Goal: Information Seeking & Learning: Learn about a topic

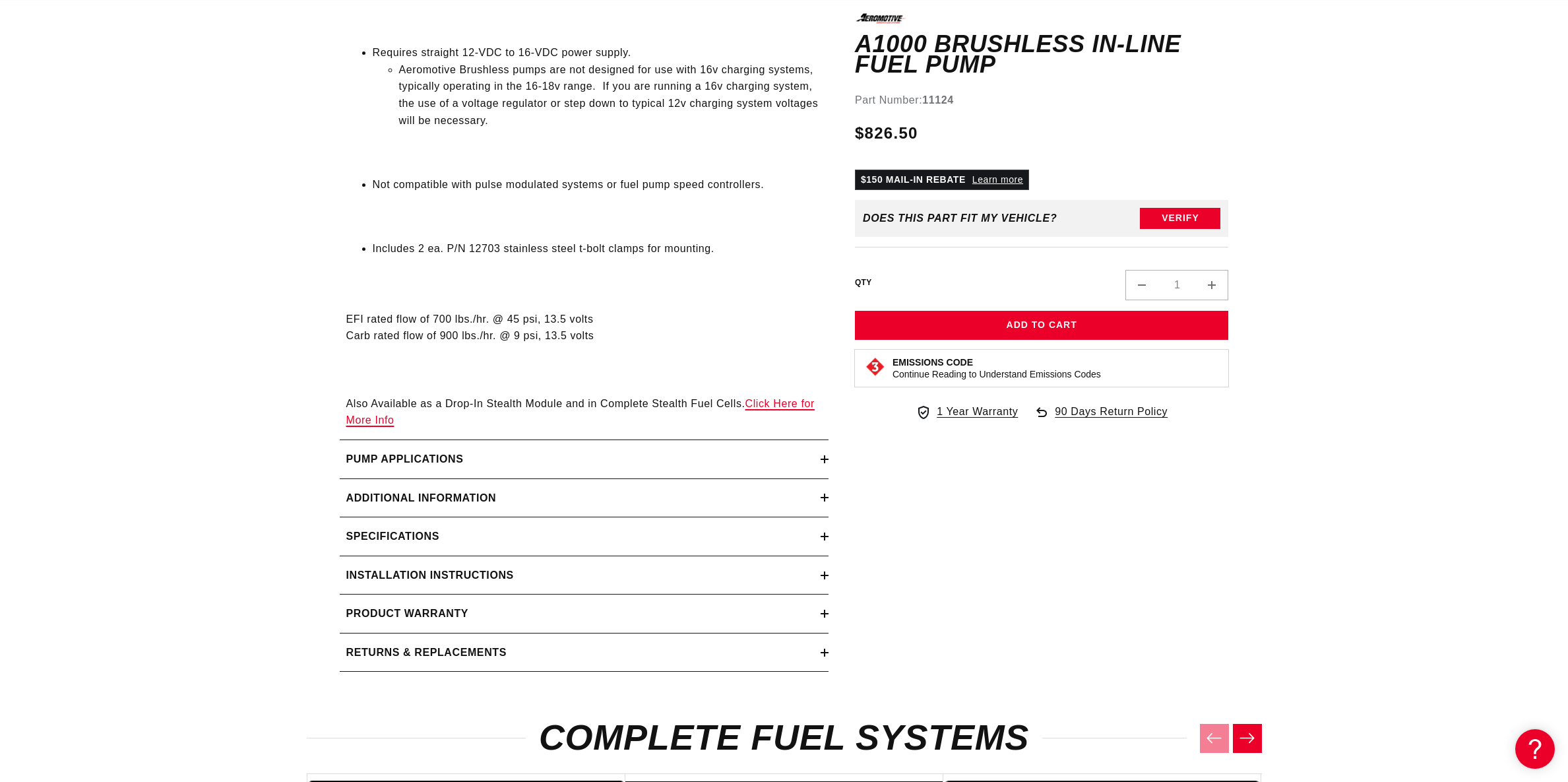
scroll to position [0, 2509]
click at [415, 496] on h2 "Additional information" at bounding box center [421, 498] width 150 height 17
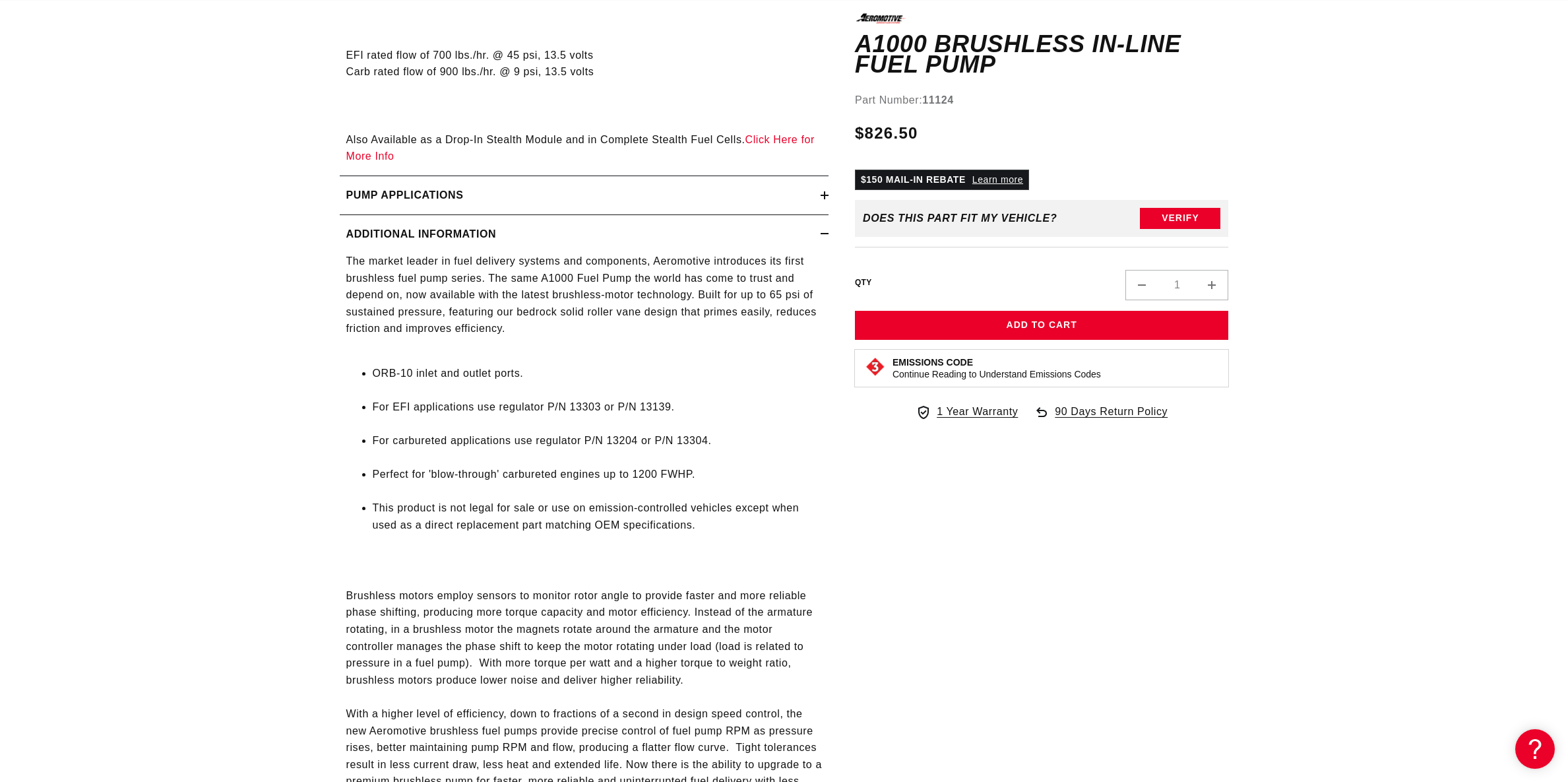
scroll to position [0, 0]
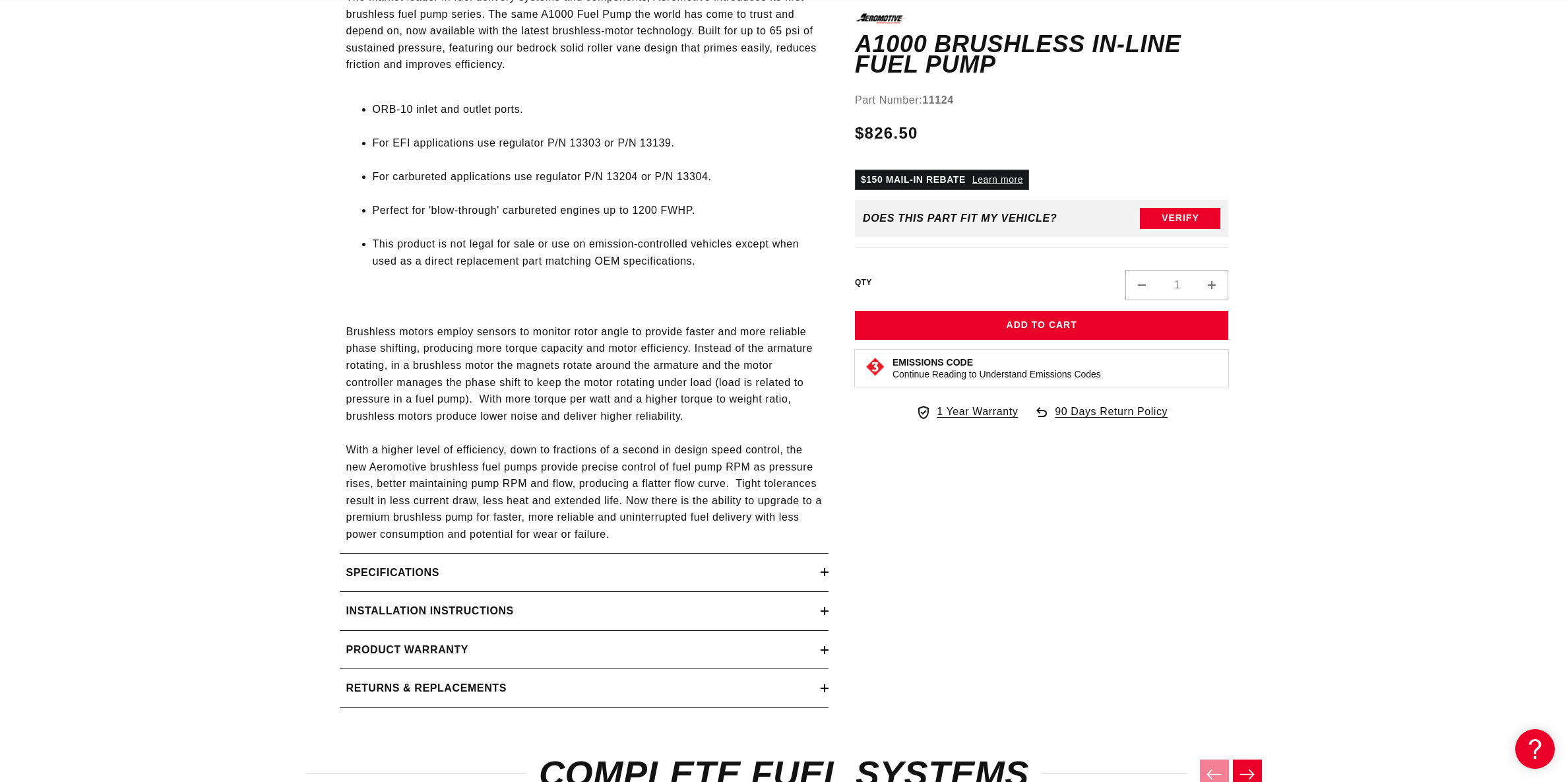
click at [376, 563] on summary "Specifications" at bounding box center [583, 573] width 489 height 38
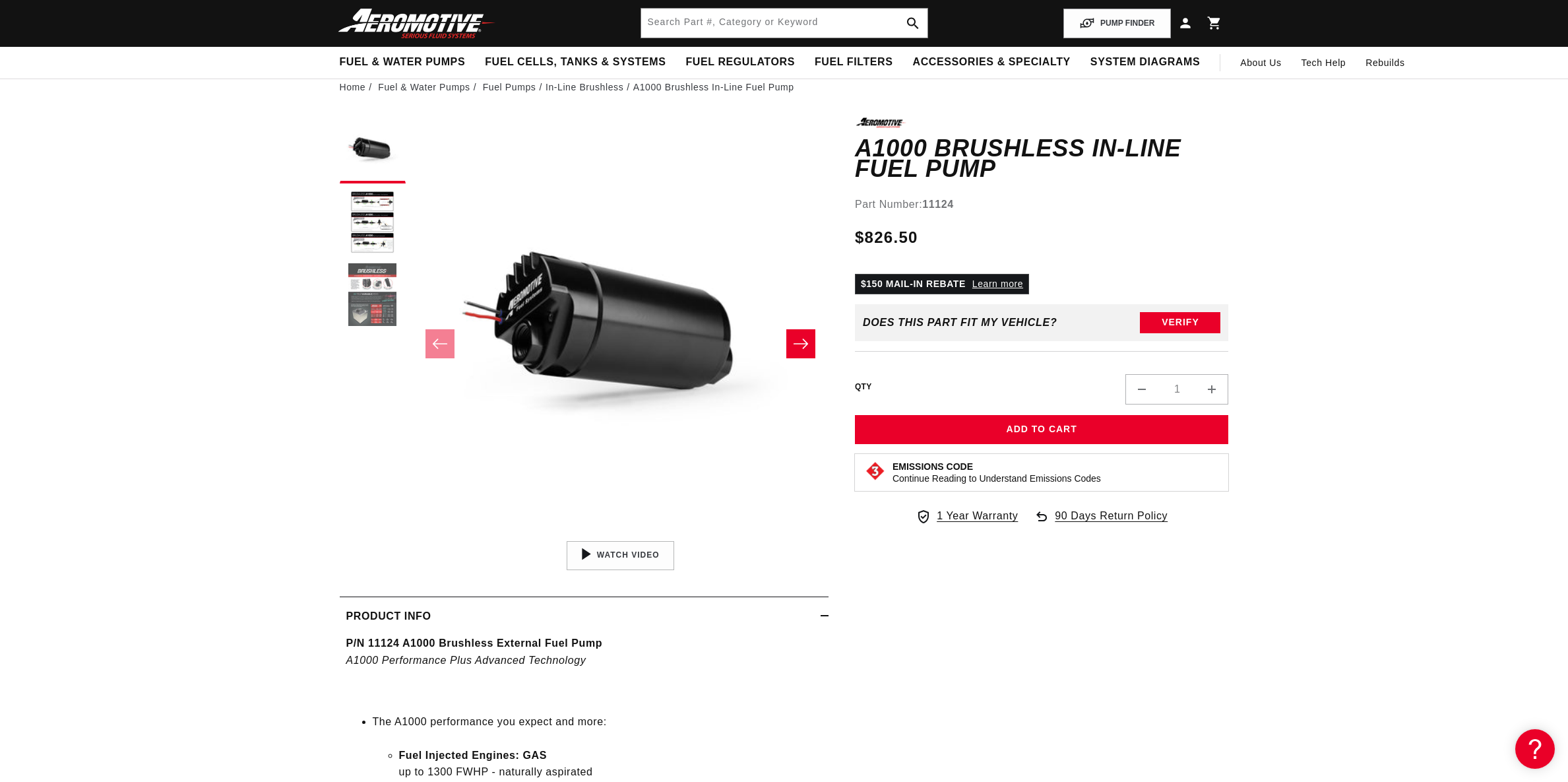
click at [382, 290] on button "Load image 3 in gallery view" at bounding box center [372, 296] width 66 height 66
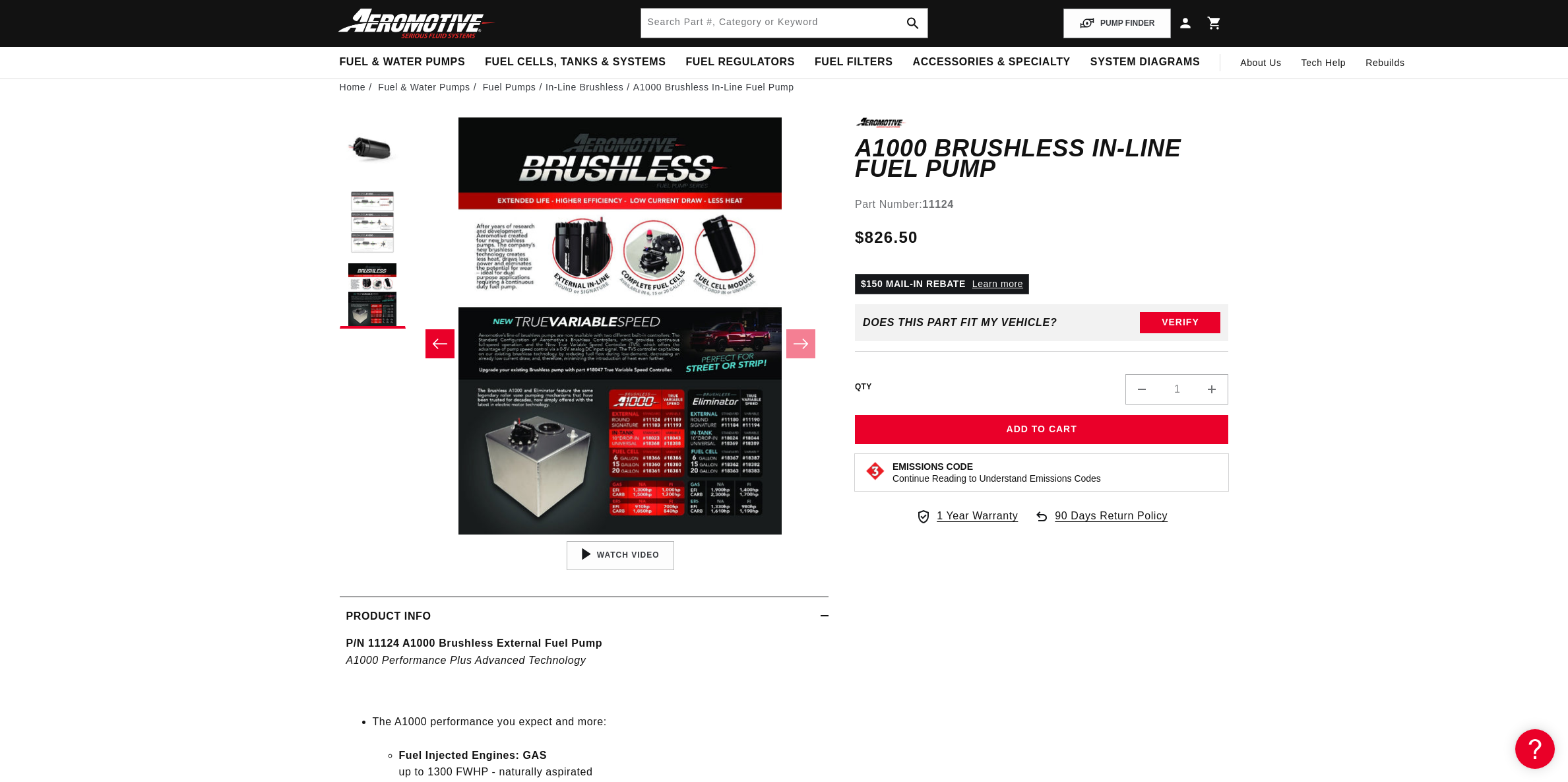
click at [370, 222] on button "Load image 2 in gallery view" at bounding box center [372, 223] width 66 height 66
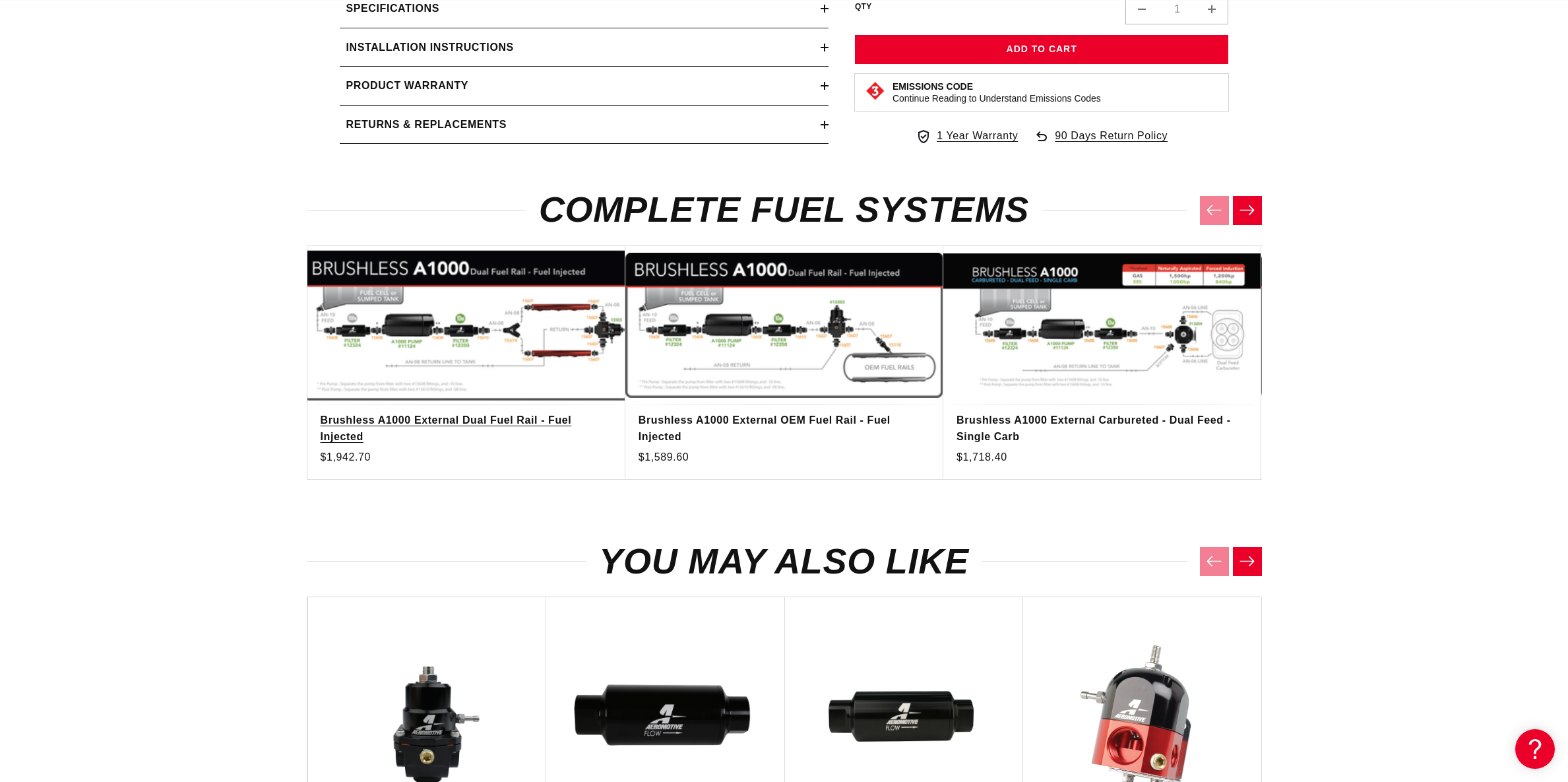
click at [459, 412] on link "Brushless A1000 External Dual Fuel Rail - Fuel Injected" at bounding box center [460, 429] width 279 height 34
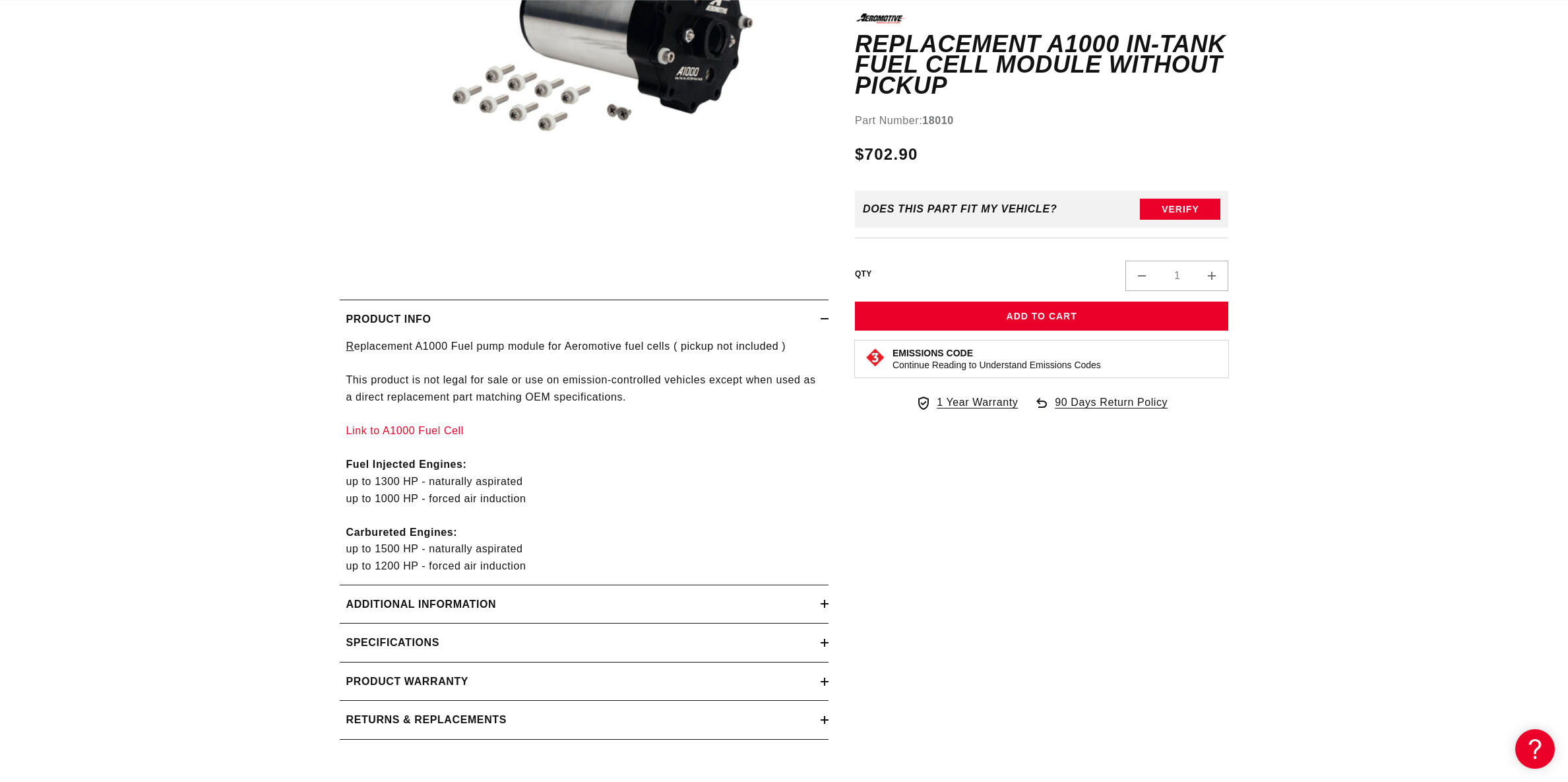
scroll to position [396, 0]
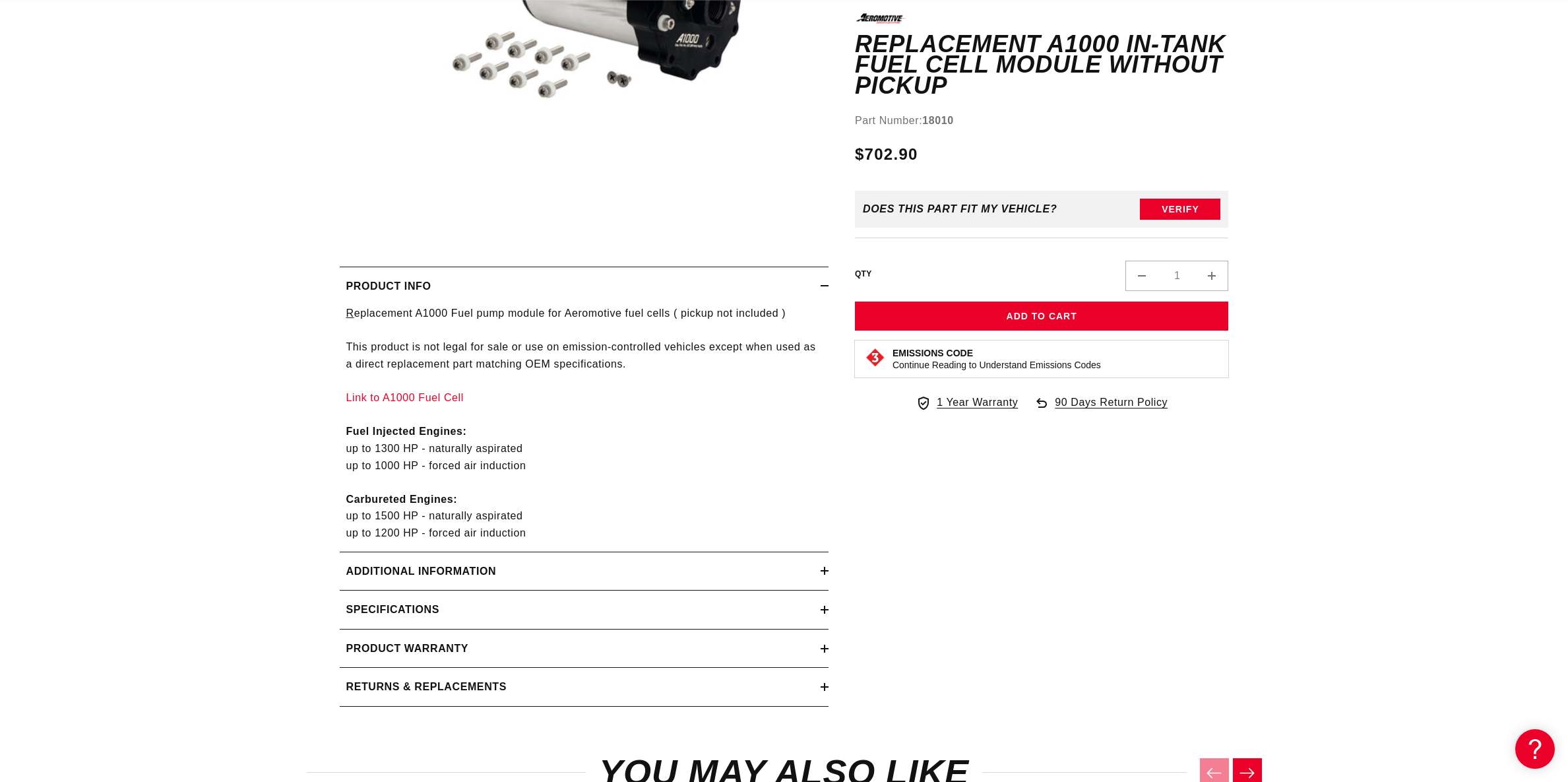
click at [384, 614] on h2 "Specifications" at bounding box center [392, 610] width 93 height 17
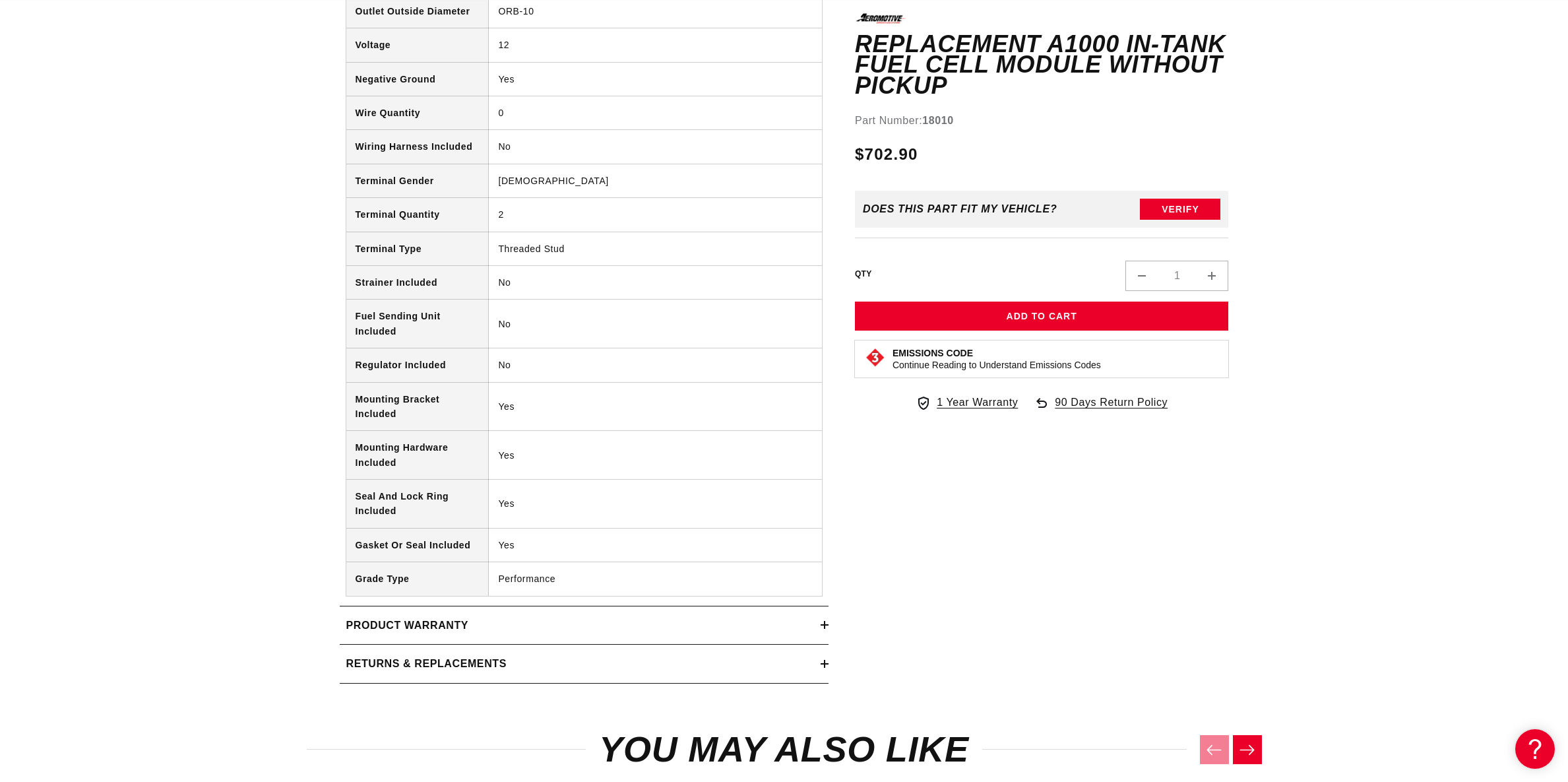
scroll to position [0, 909]
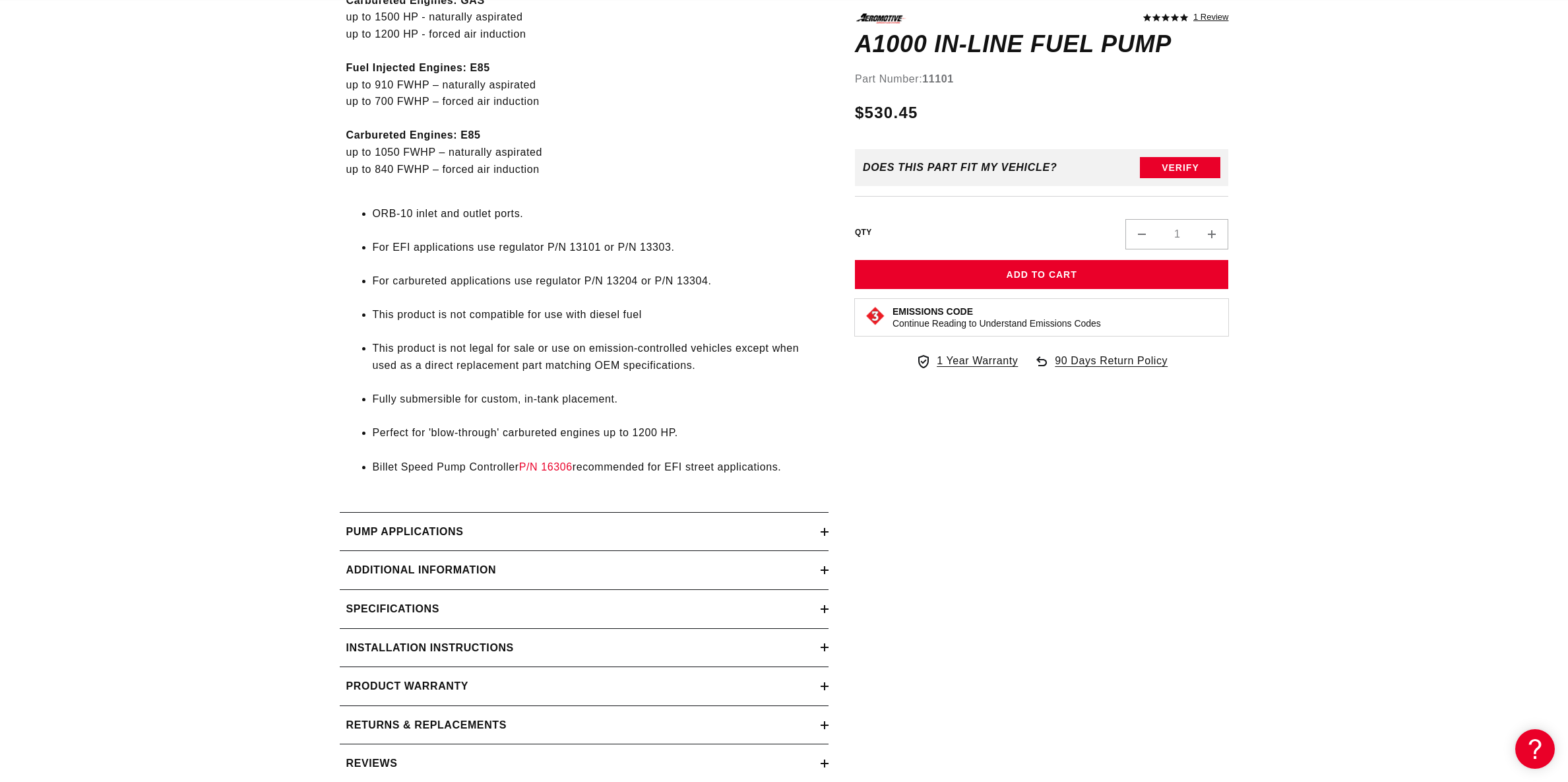
scroll to position [924, 0]
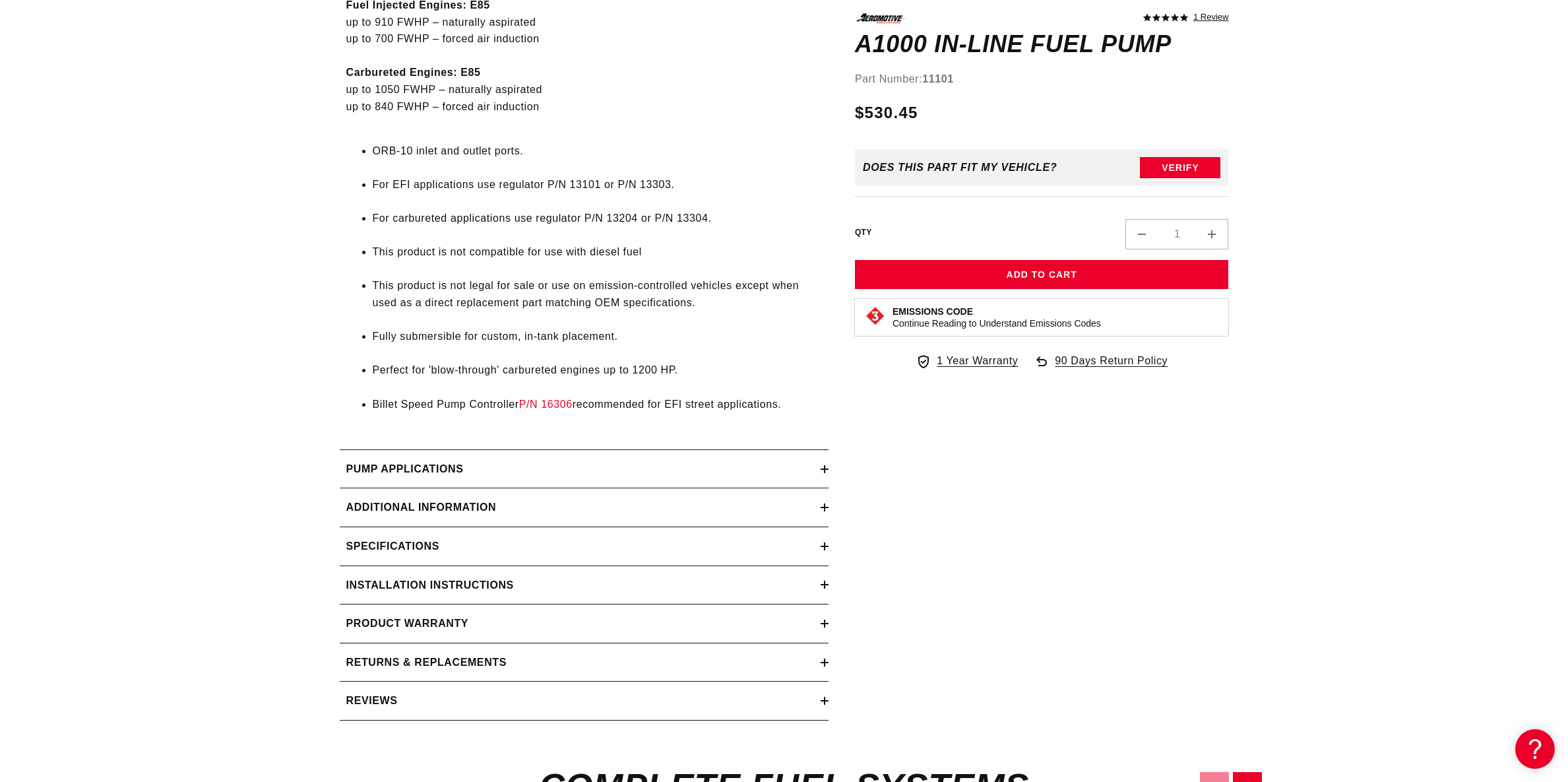
click at [816, 468] on div "Pump Applications" at bounding box center [579, 469] width 481 height 17
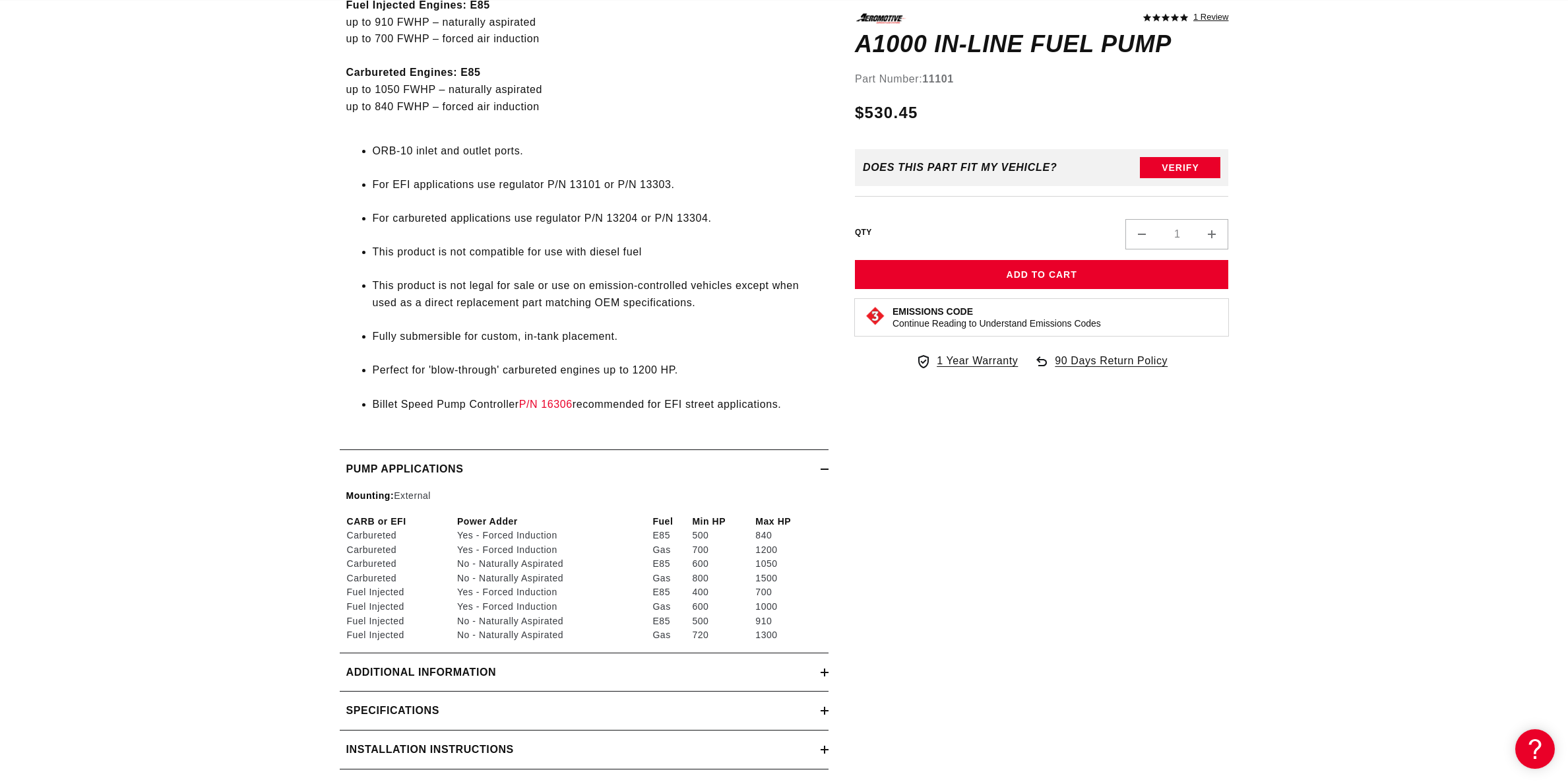
click at [815, 469] on div "Pump Applications" at bounding box center [579, 469] width 481 height 17
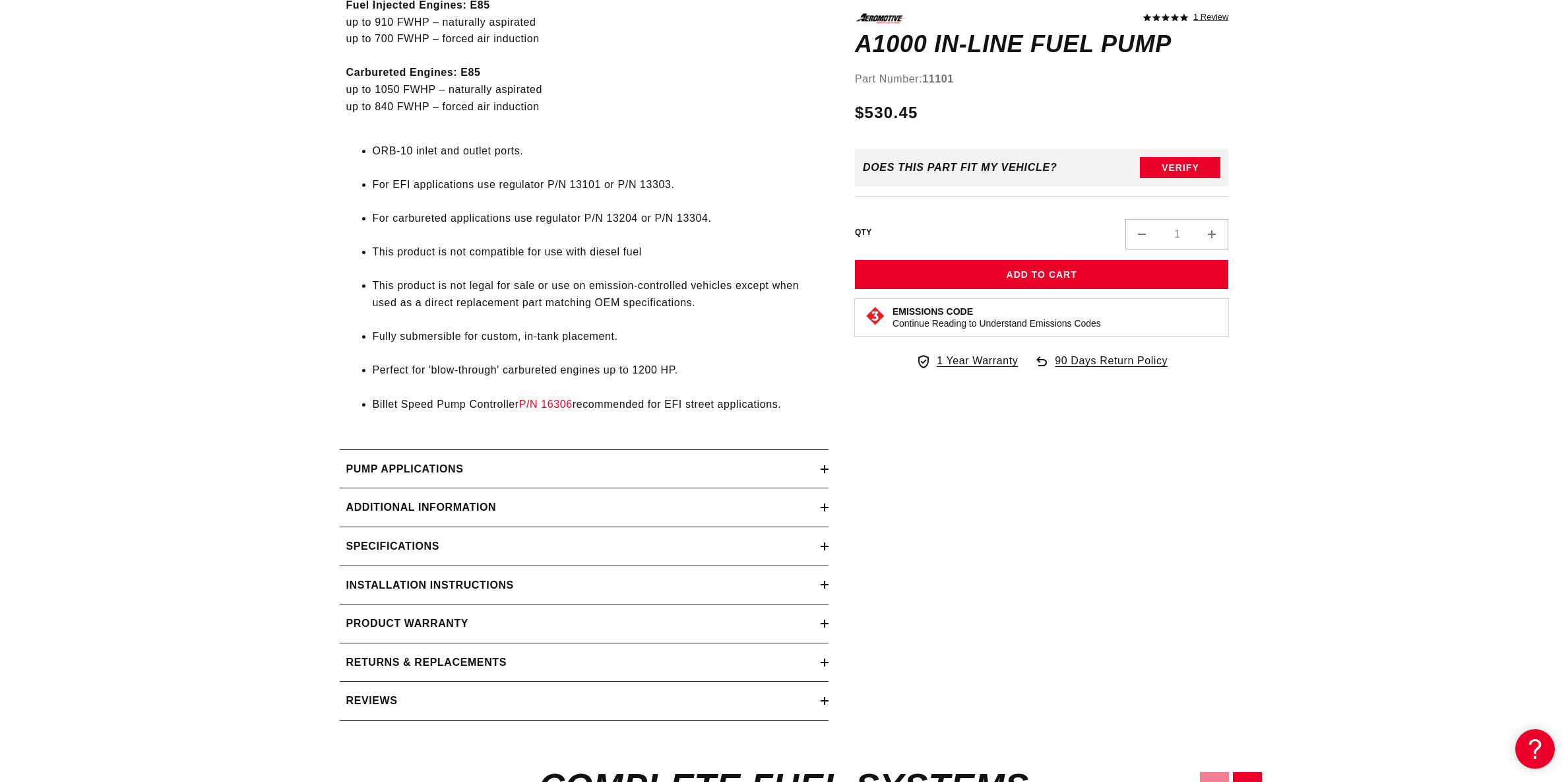
scroll to position [0, 0]
click at [792, 546] on div "Specifications" at bounding box center [579, 546] width 481 height 17
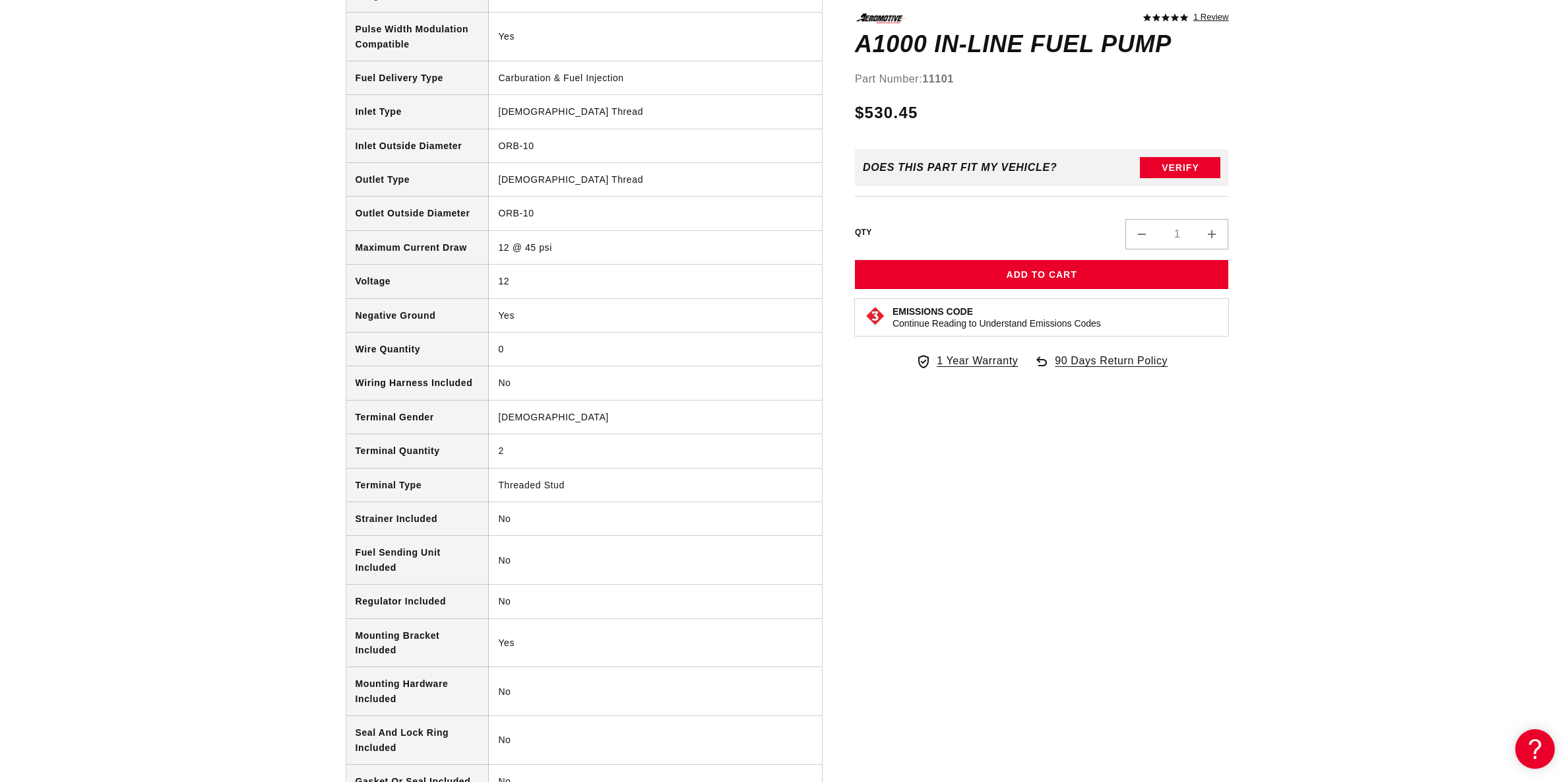
scroll to position [1816, 0]
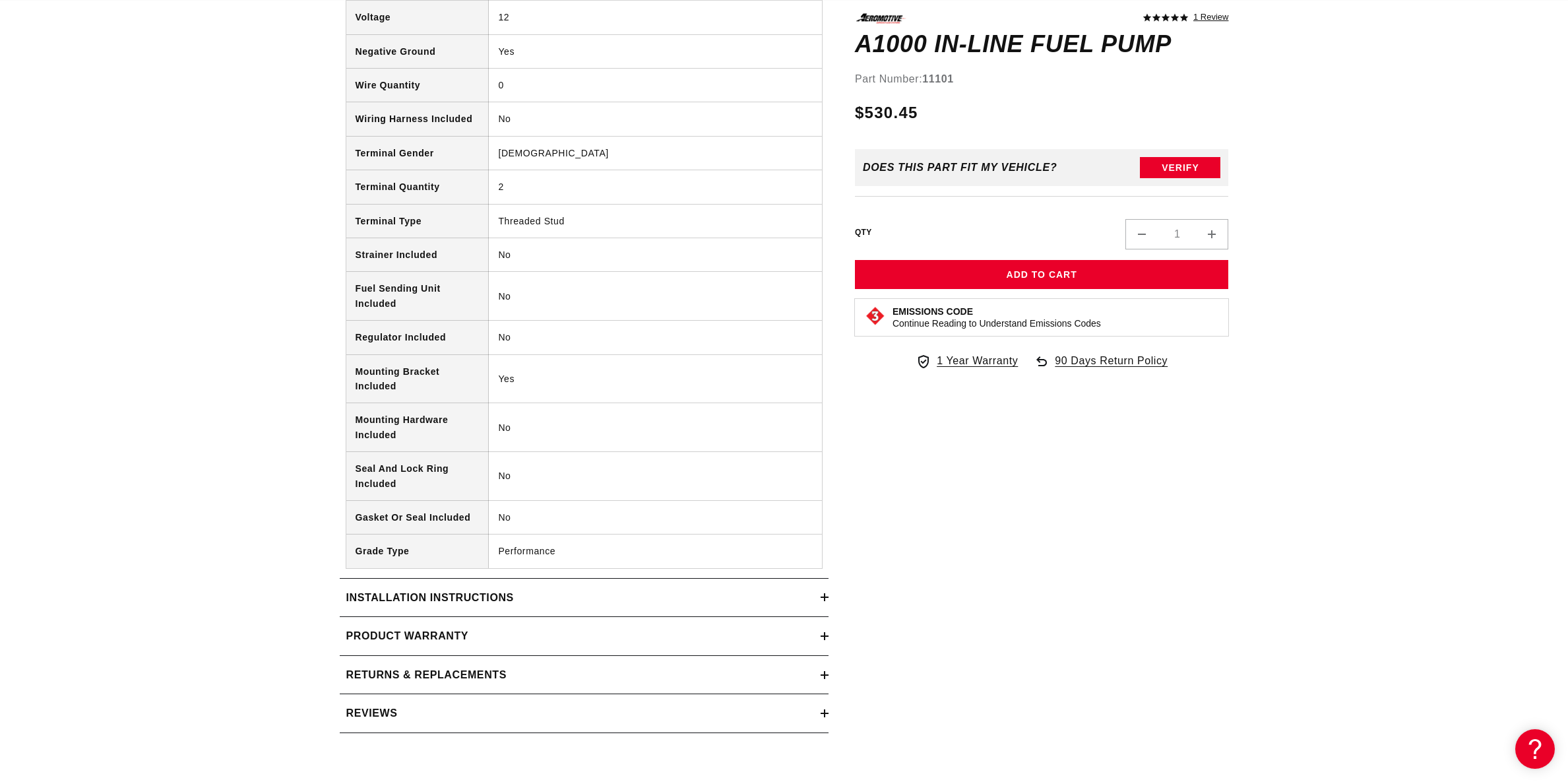
click at [795, 603] on div "Installation Instructions" at bounding box center [579, 598] width 481 height 17
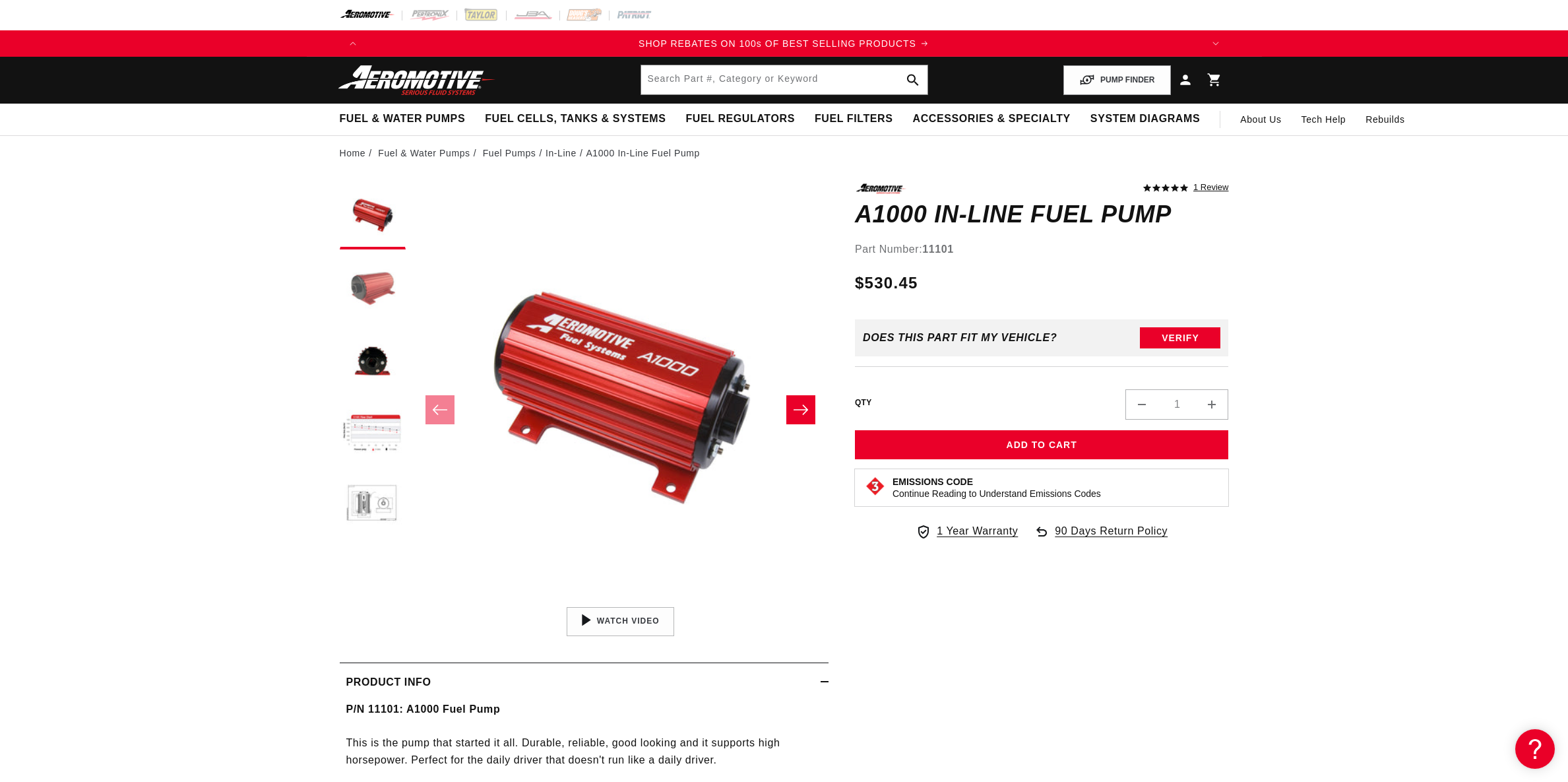
click at [363, 285] on button "Load image 2 in gallery view" at bounding box center [372, 289] width 66 height 66
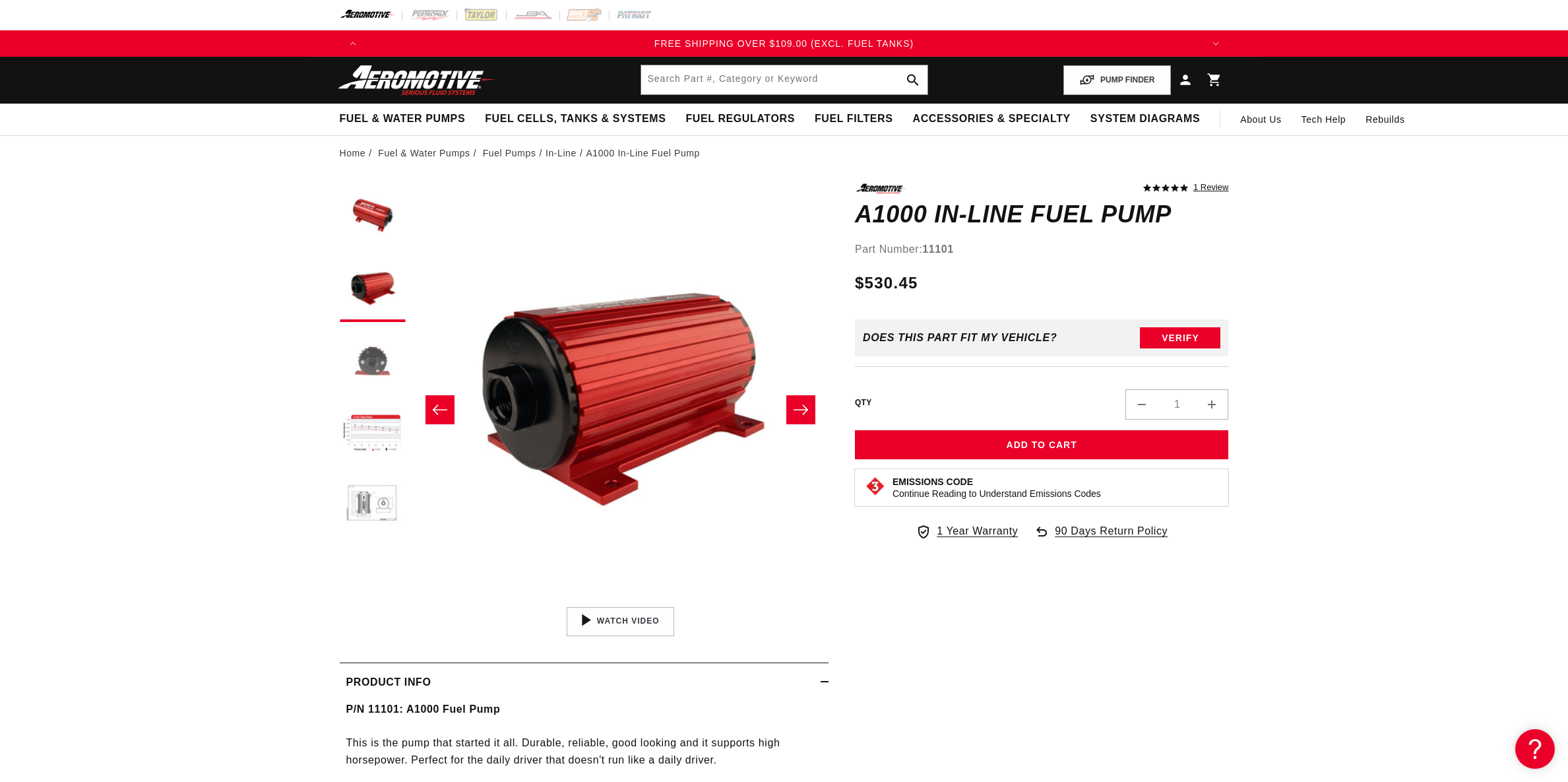
click at [369, 359] on button "Load image 3 in gallery view" at bounding box center [372, 362] width 66 height 66
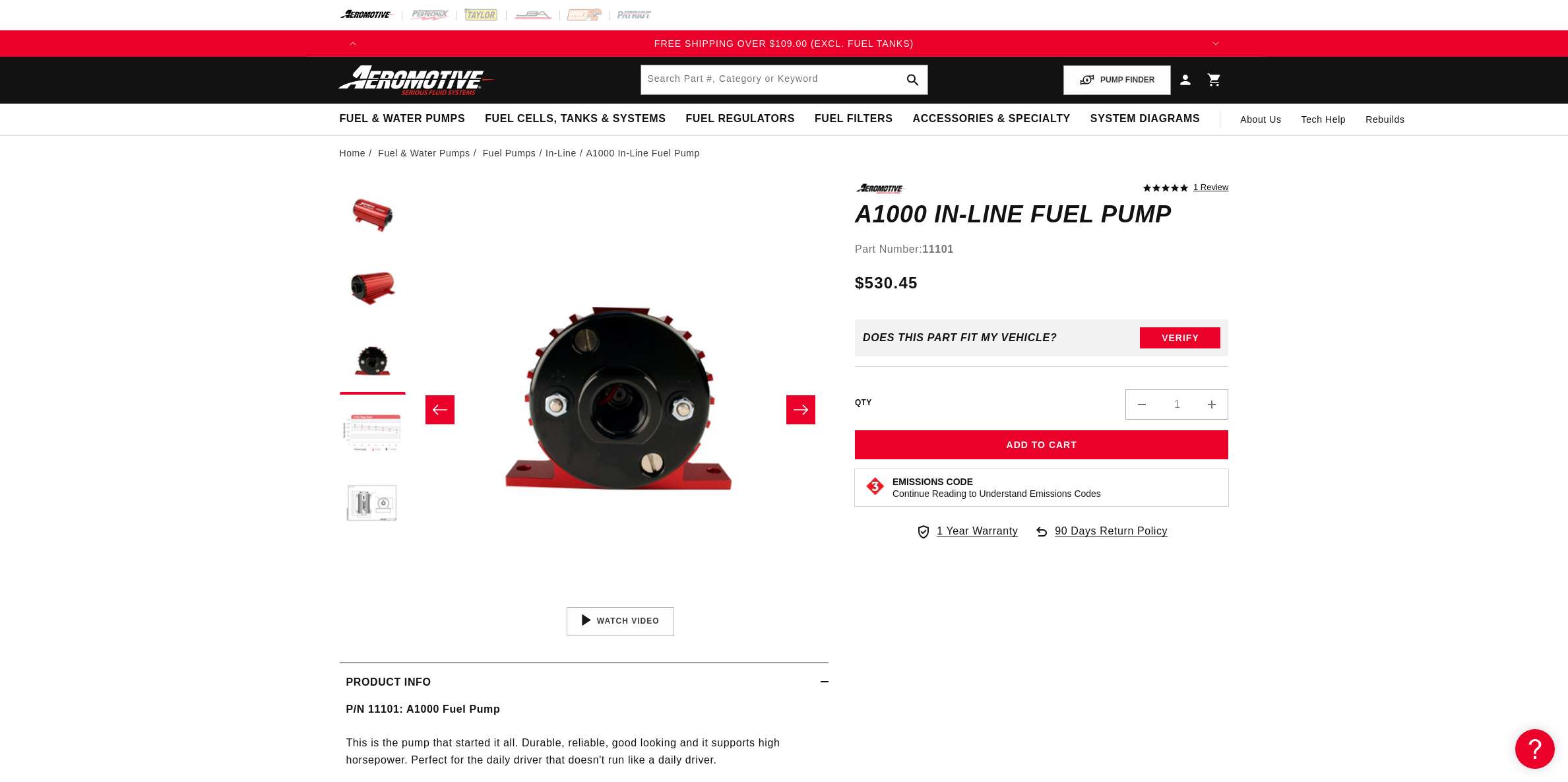
click at [366, 416] on button "Load image 4 in gallery view" at bounding box center [372, 434] width 66 height 66
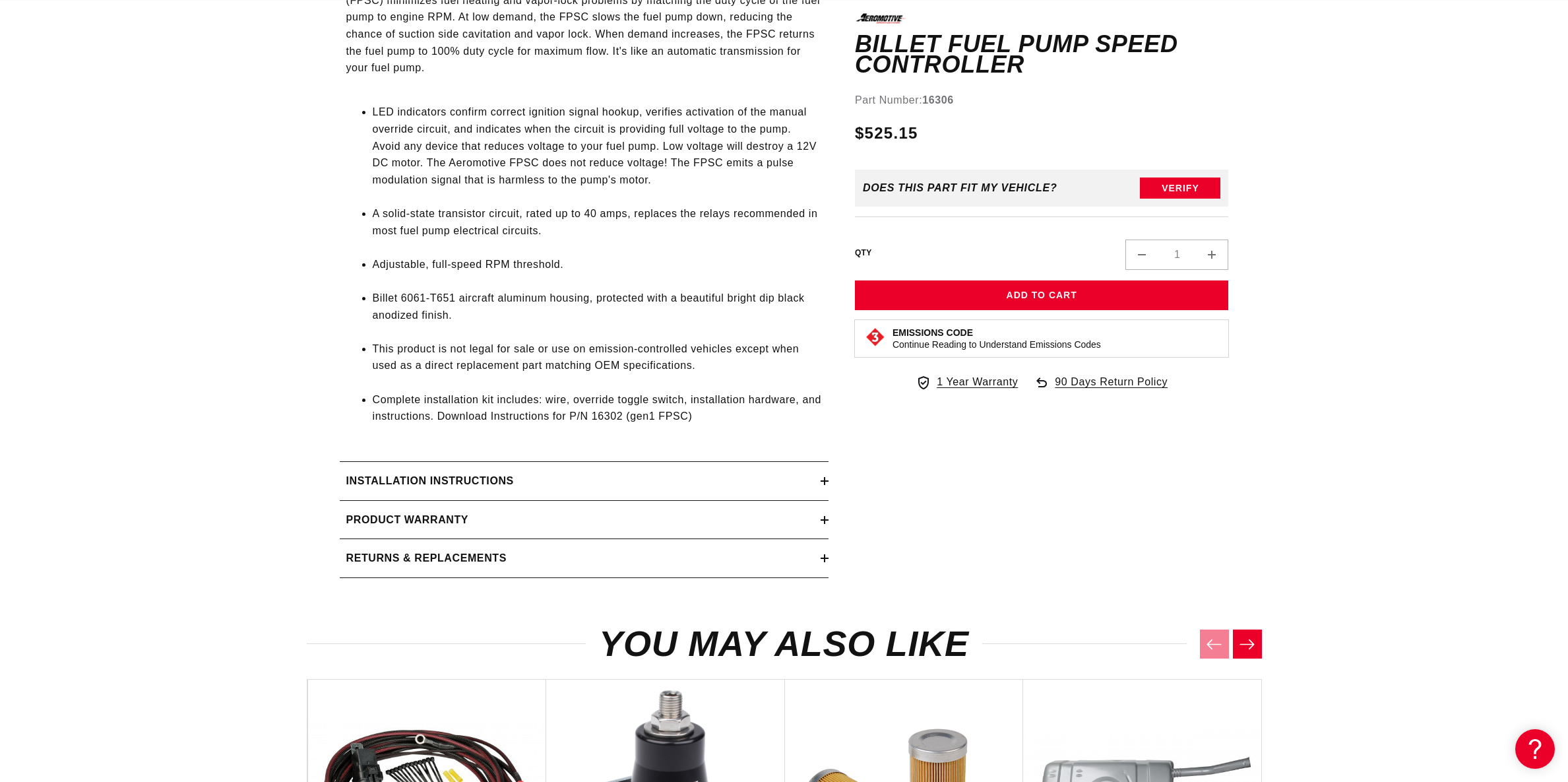
scroll to position [0, 1673]
click at [779, 479] on div "Installation Instructions" at bounding box center [579, 481] width 481 height 17
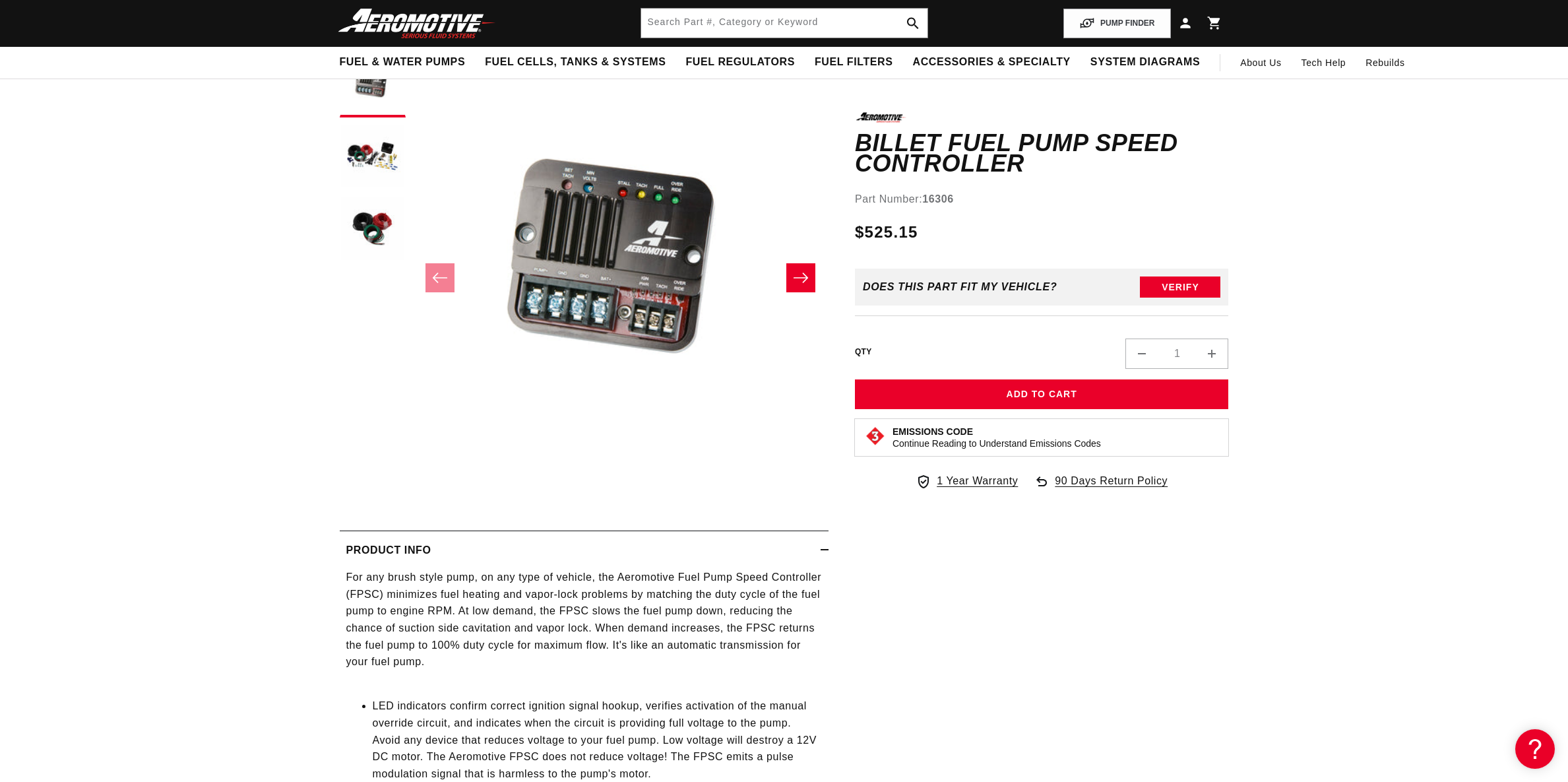
scroll to position [0, 1580]
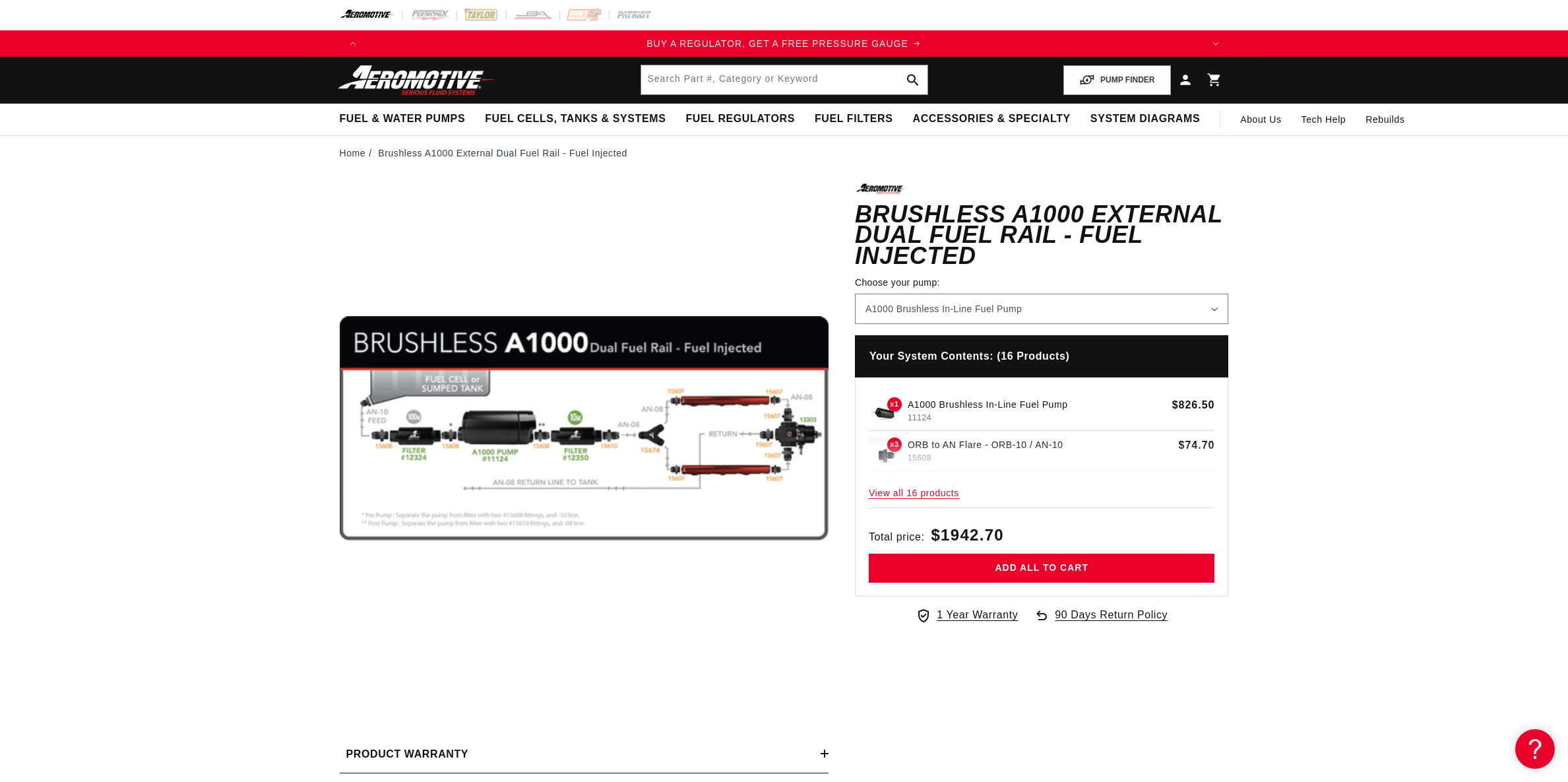
click at [339, 673] on button "Open media 1 in modal" at bounding box center [339, 673] width 0 height 0
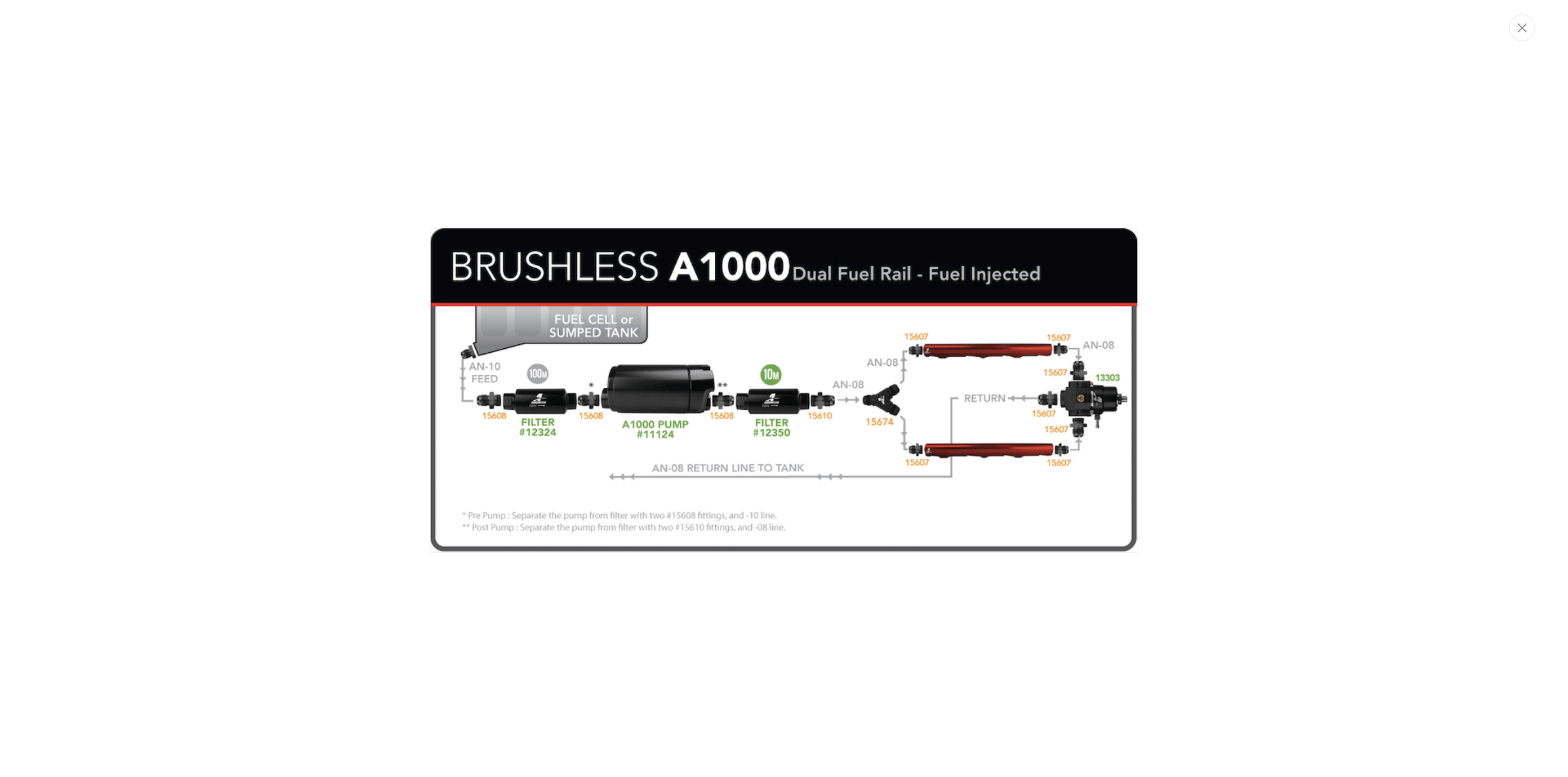
scroll to position [0, 2493]
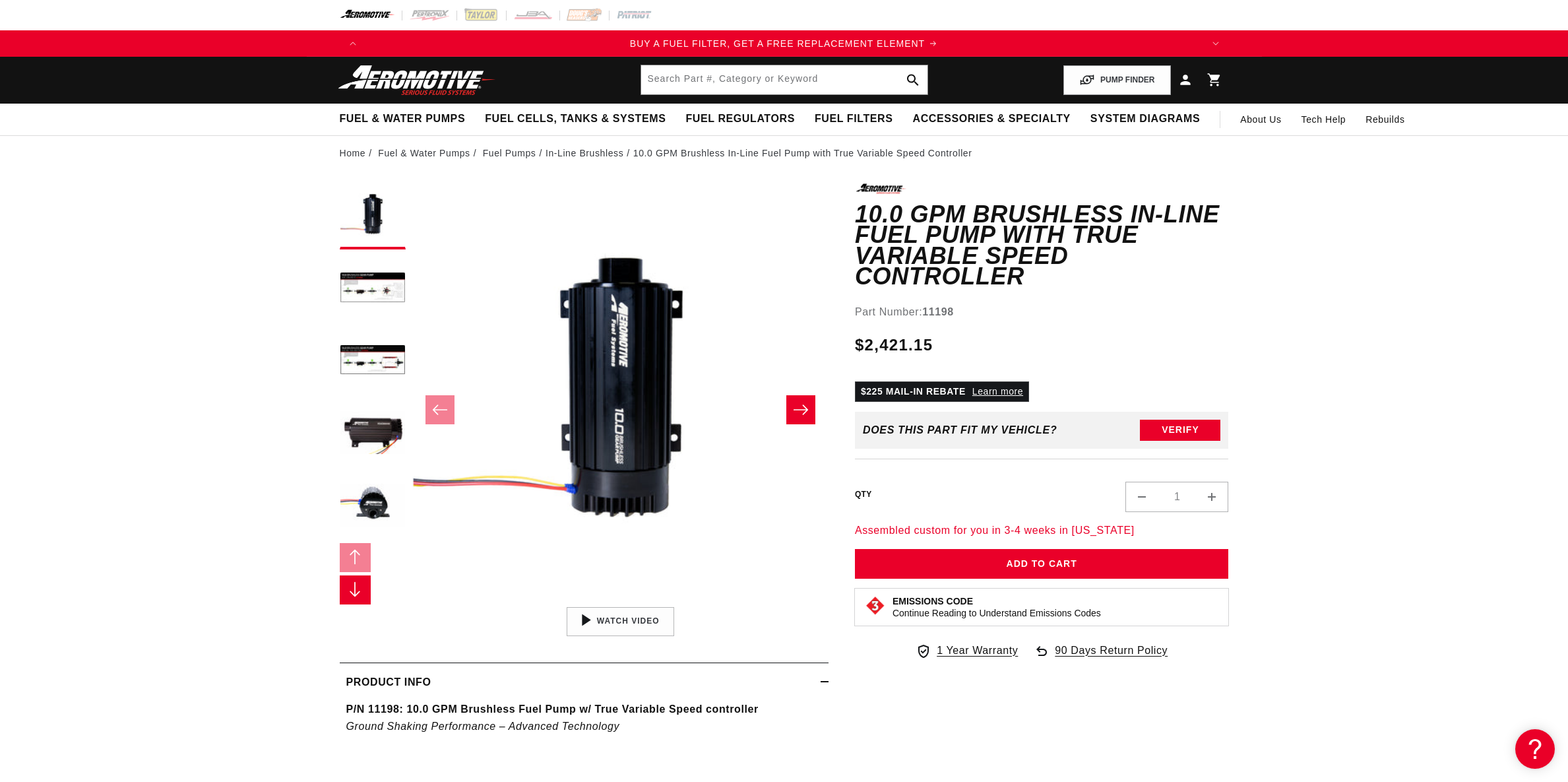
click at [412, 600] on button "Open media 1 in modal" at bounding box center [412, 600] width 0 height 0
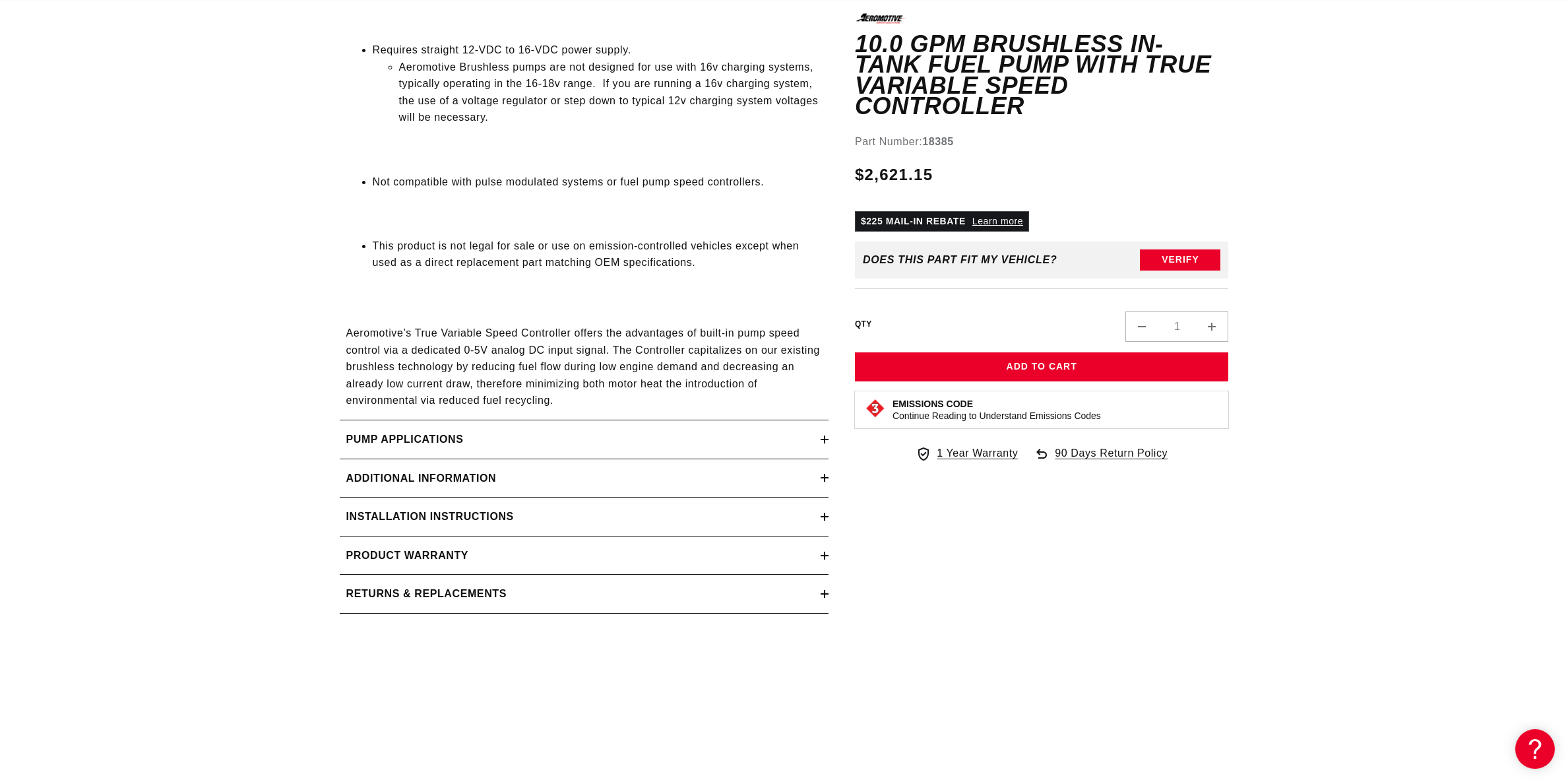
scroll to position [1716, 0]
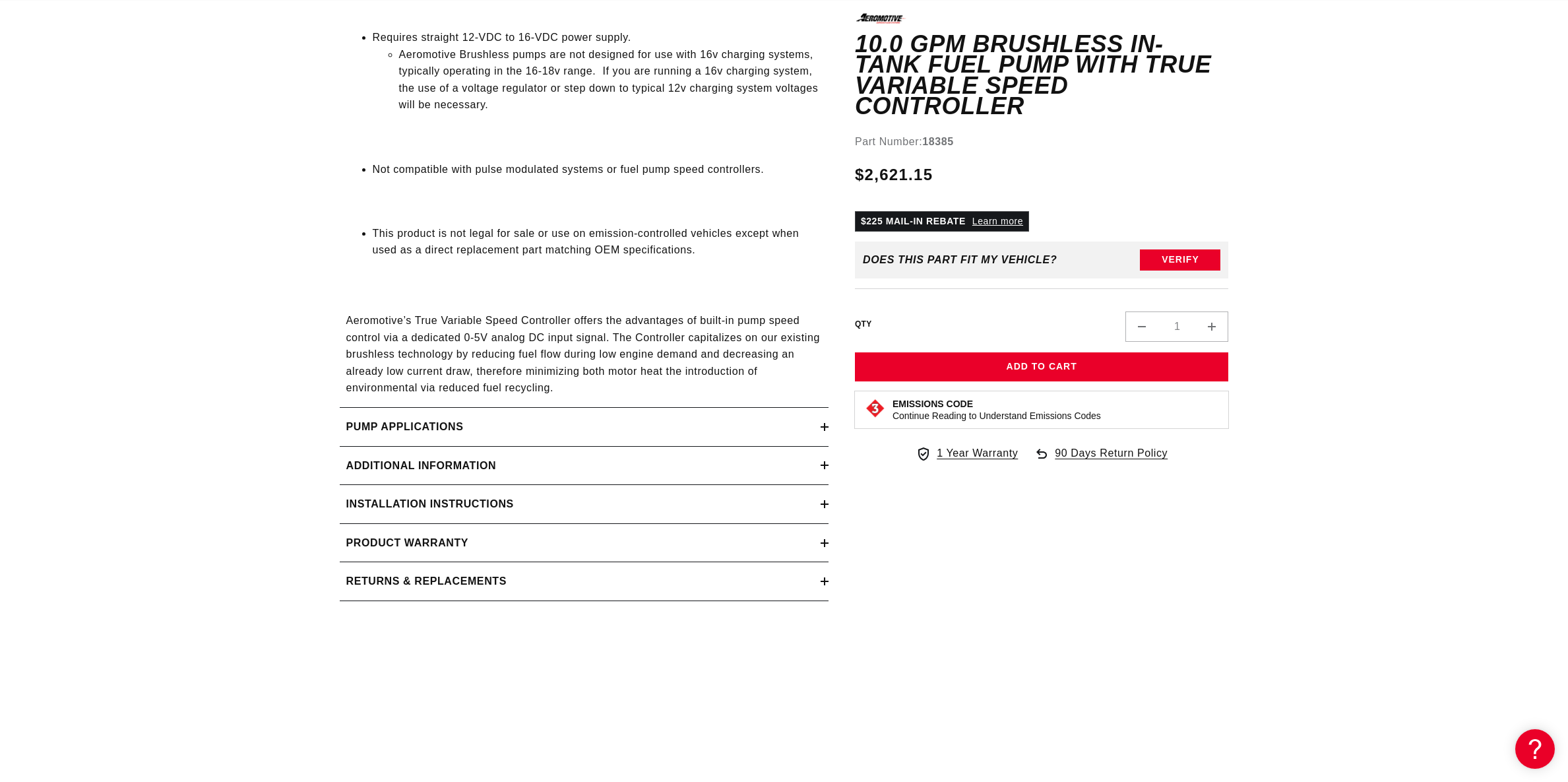
click at [384, 465] on h2 "Additional information" at bounding box center [421, 466] width 150 height 17
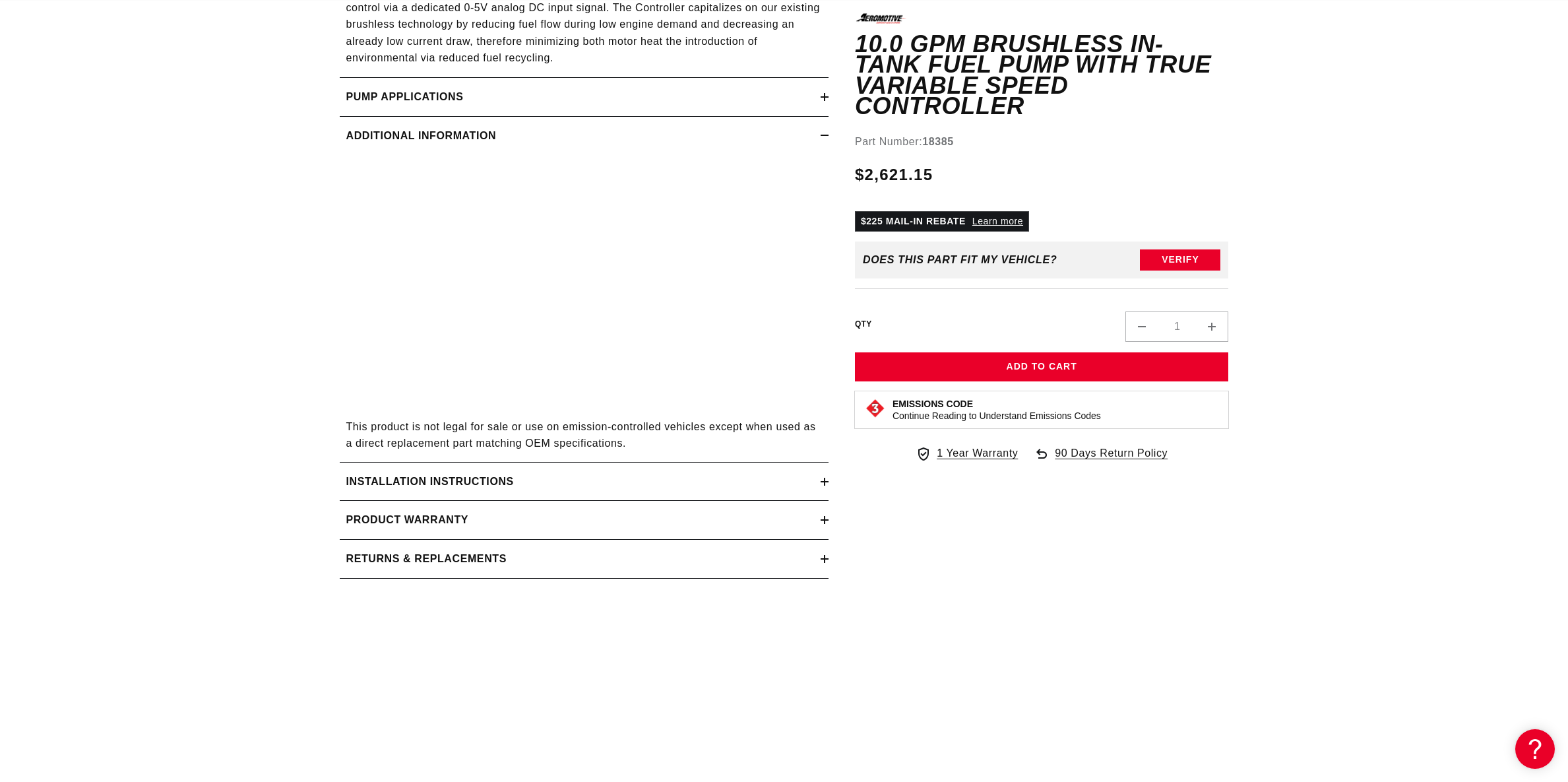
scroll to position [0, 0]
click at [395, 480] on h2 "Installation Instructions" at bounding box center [430, 482] width 168 height 17
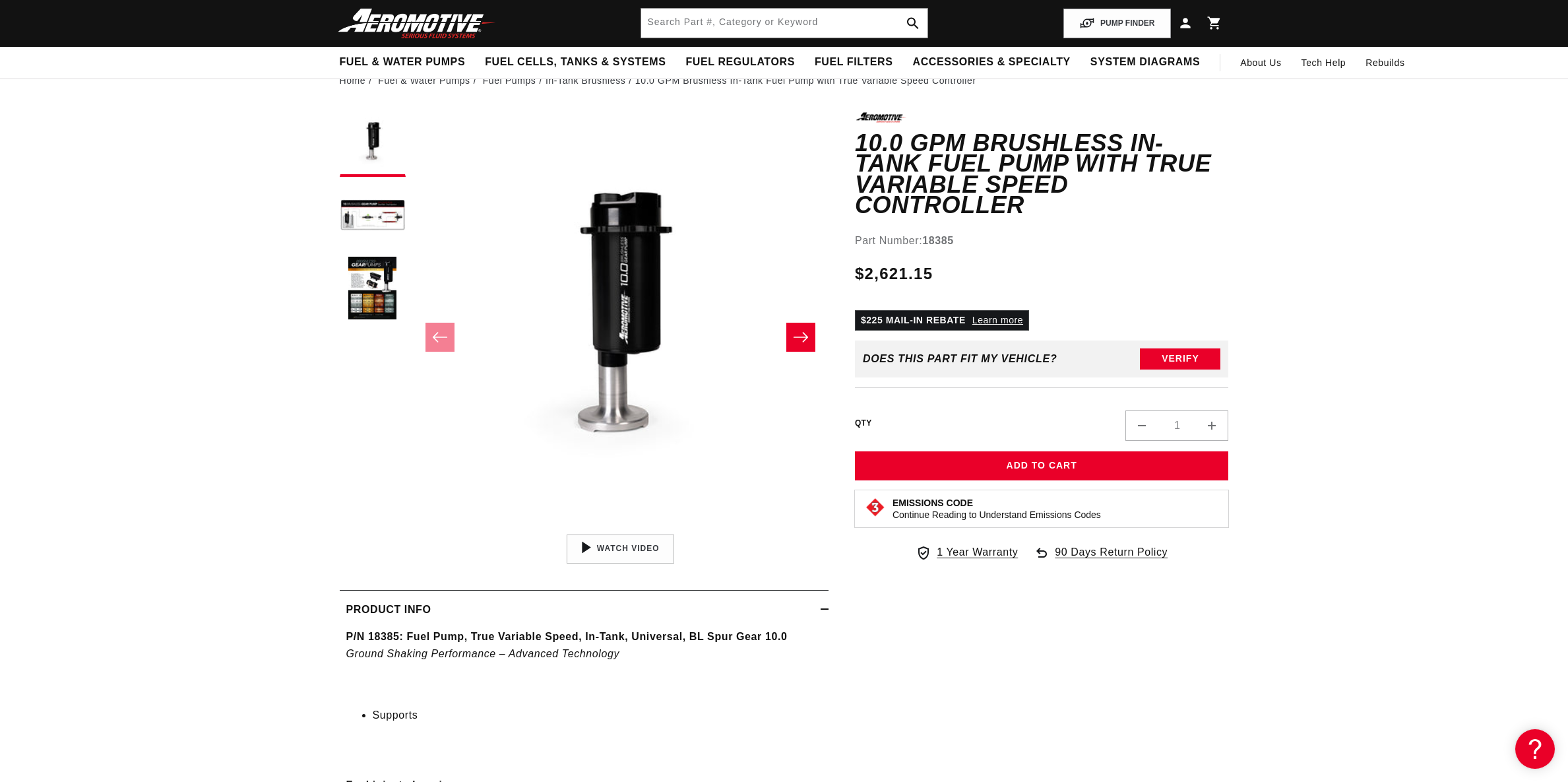
scroll to position [66, 0]
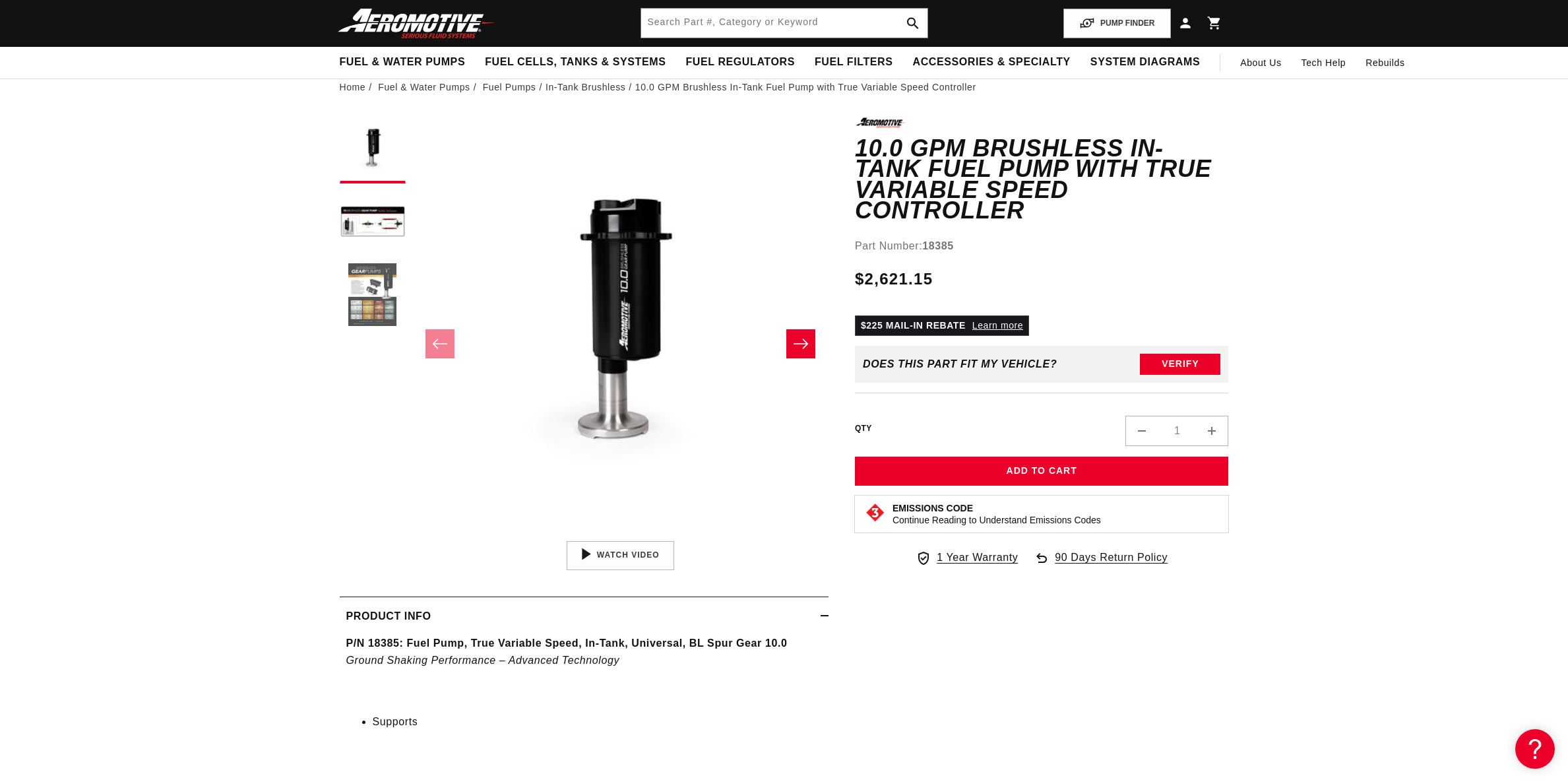
click at [371, 288] on button "Load image 3 in gallery view" at bounding box center [372, 296] width 66 height 66
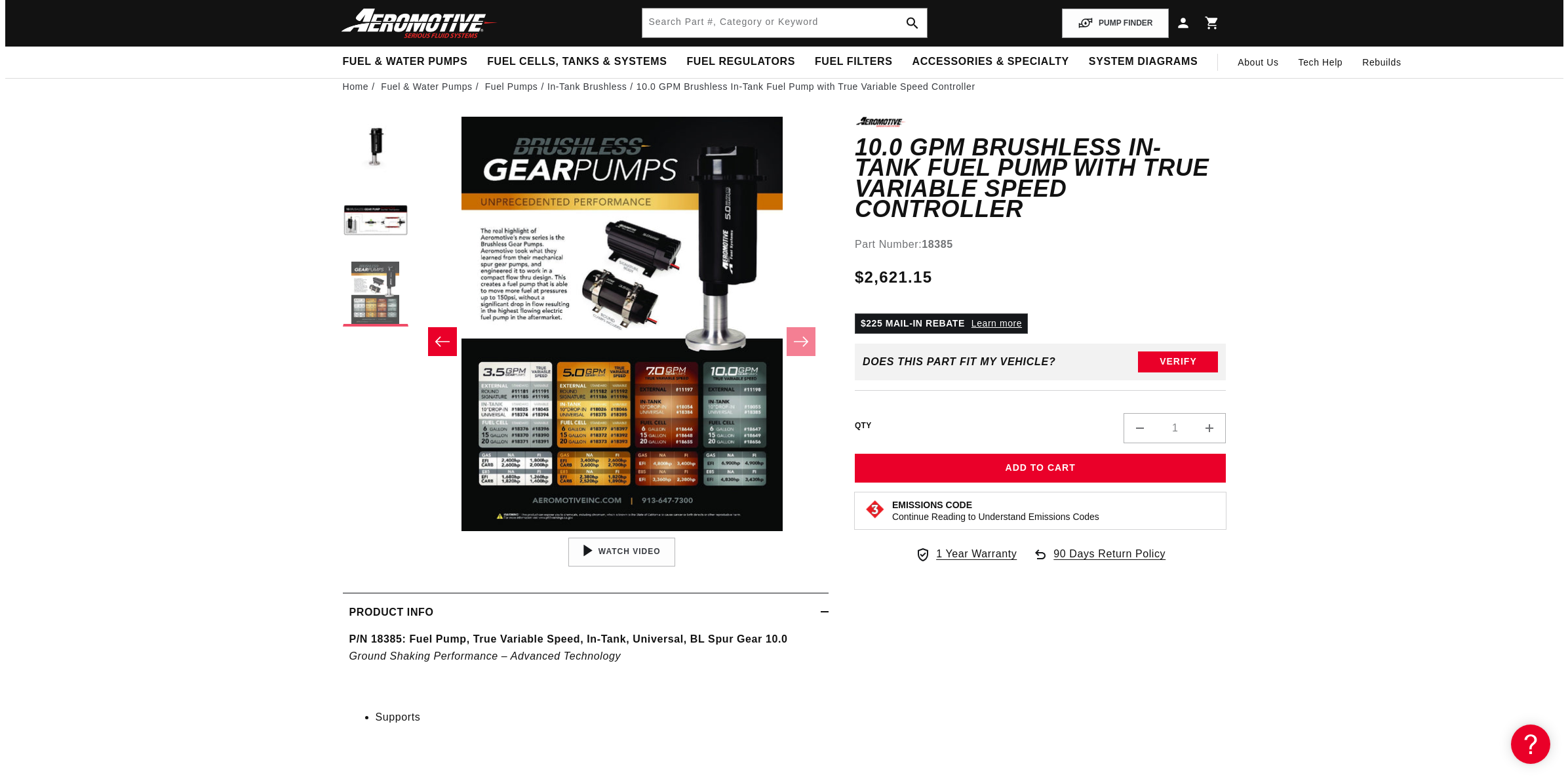
scroll to position [0, 828]
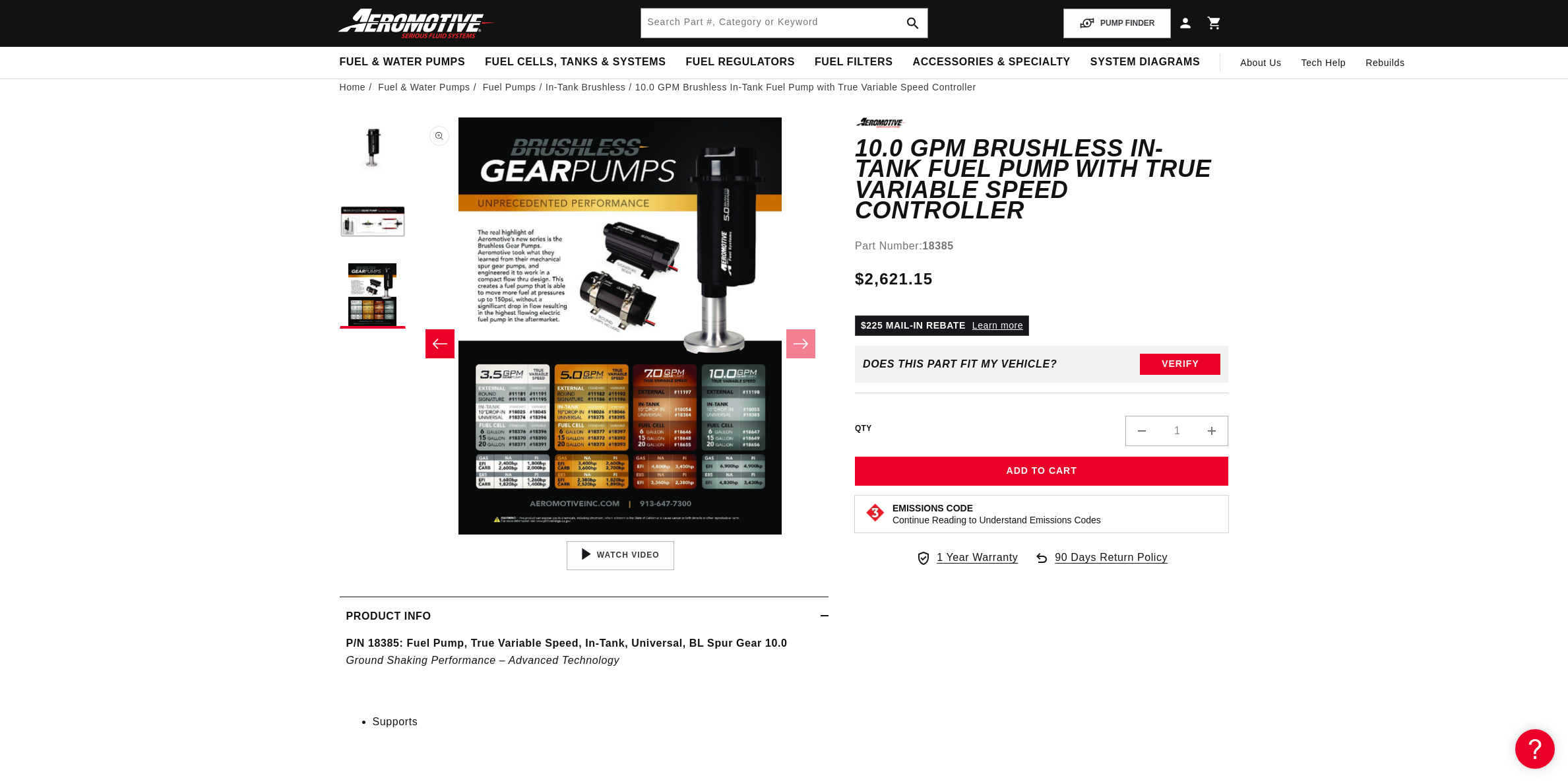
click at [412, 534] on button "Open media 3 in modal" at bounding box center [412, 534] width 0 height 0
drag, startPoint x: 613, startPoint y: 385, endPoint x: 1046, endPoint y: 637, distance: 501.0
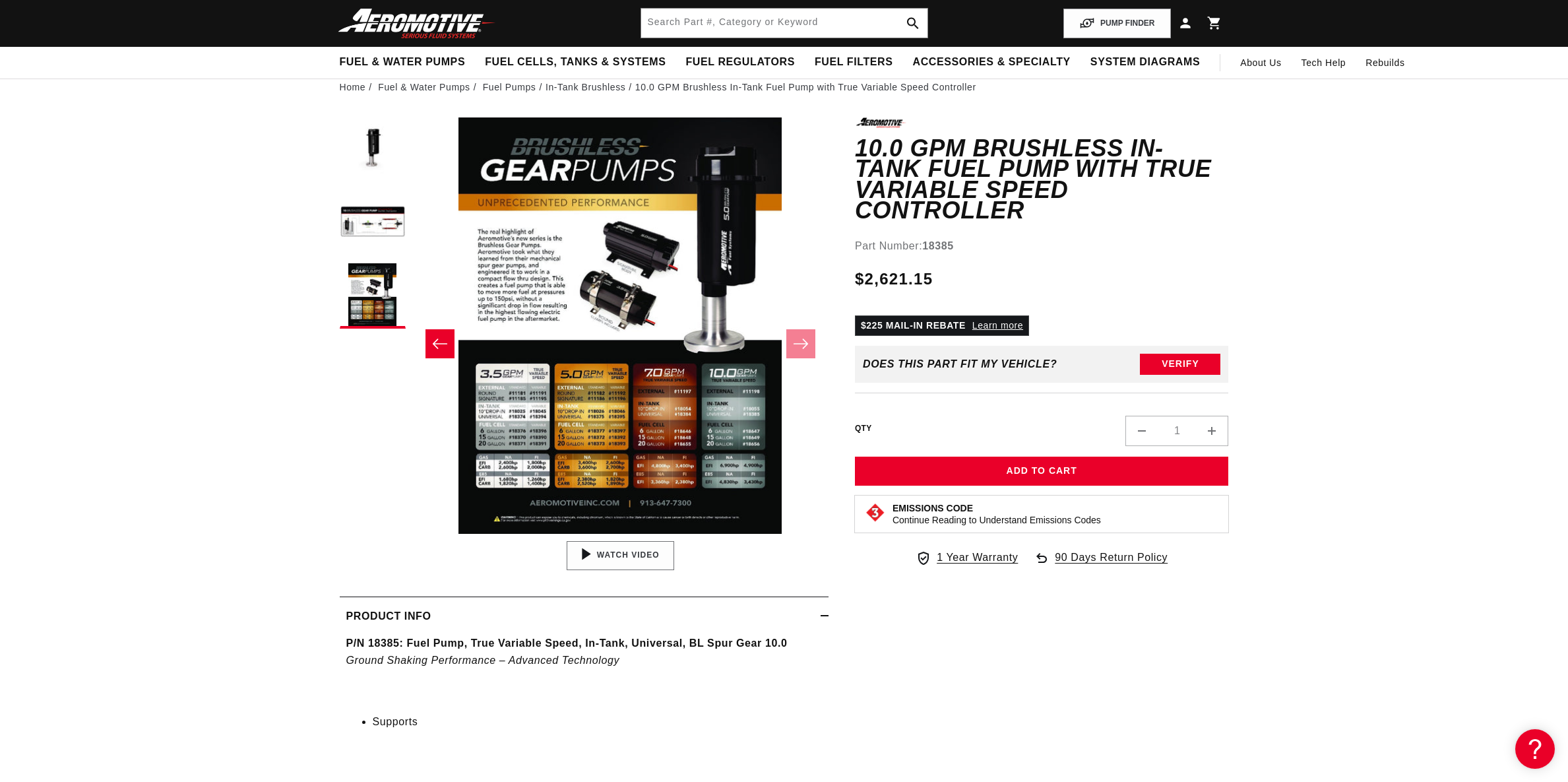
click at [630, 551] on div "00:59" at bounding box center [620, 555] width 201 height 113
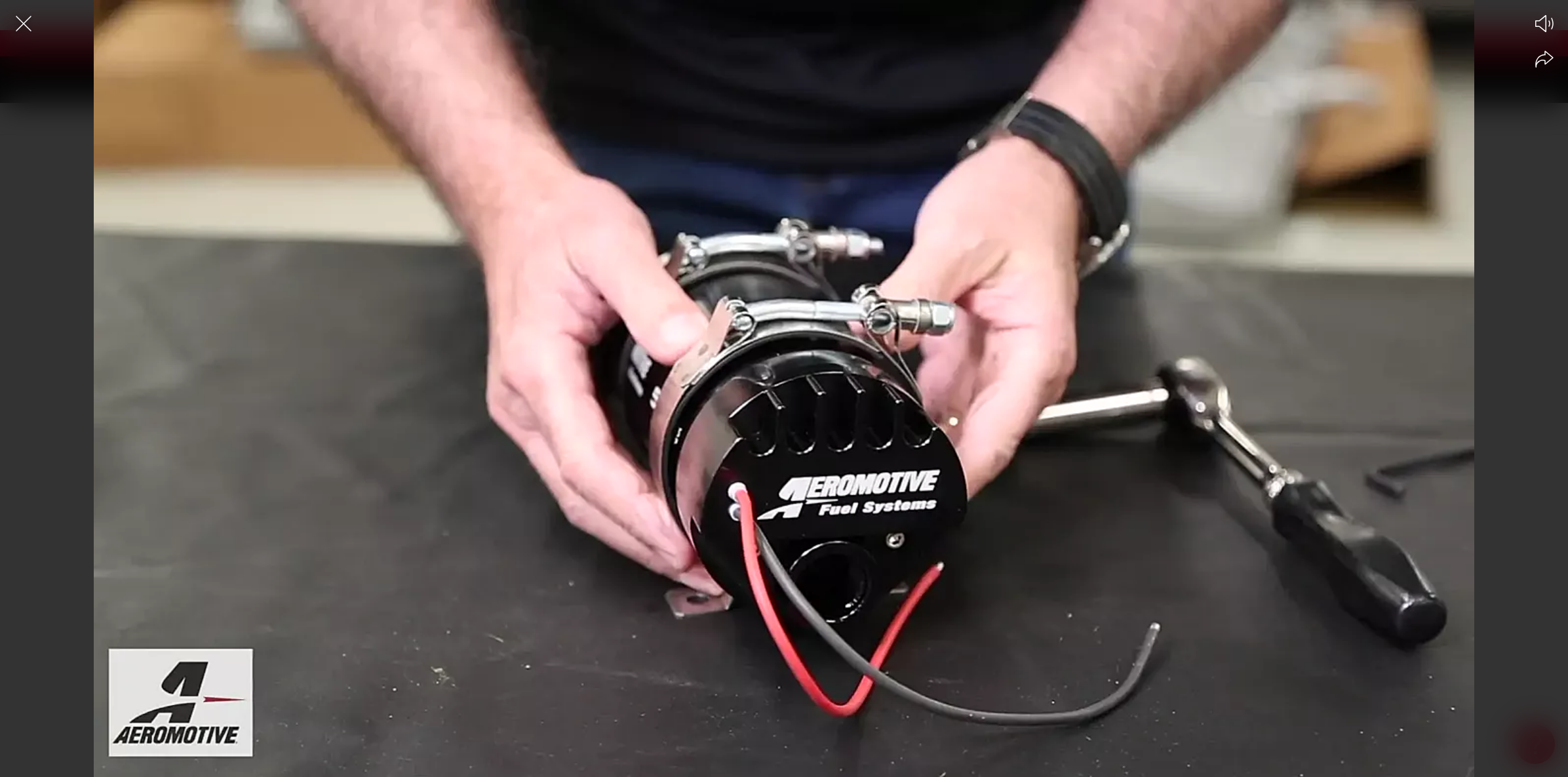
scroll to position [0, 831]
